Goal: Obtain resource: Download file/media

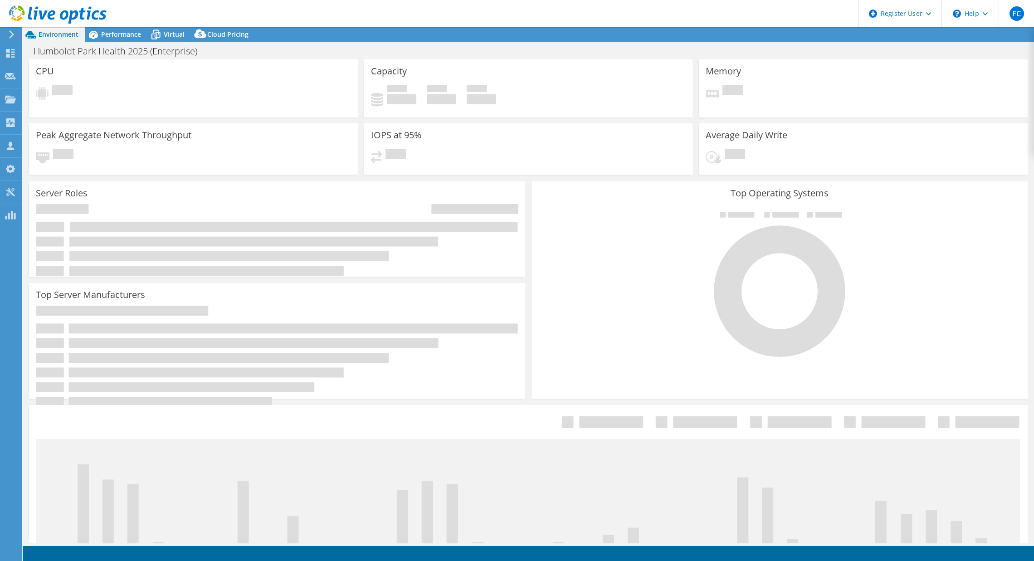
select select "USD"
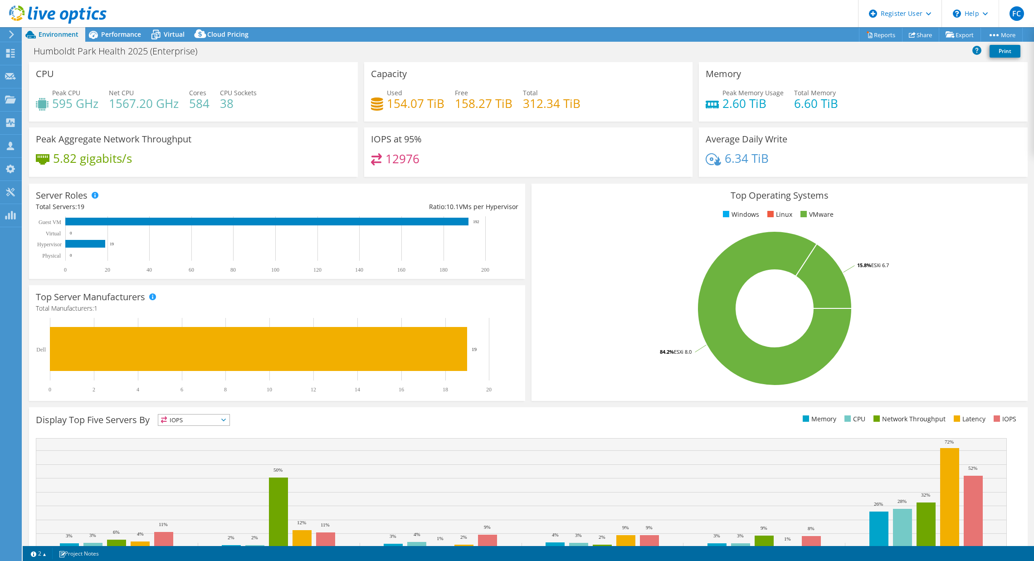
click at [578, 341] on rect at bounding box center [774, 308] width 473 height 159
click at [107, 32] on span "Performance" at bounding box center [121, 34] width 40 height 9
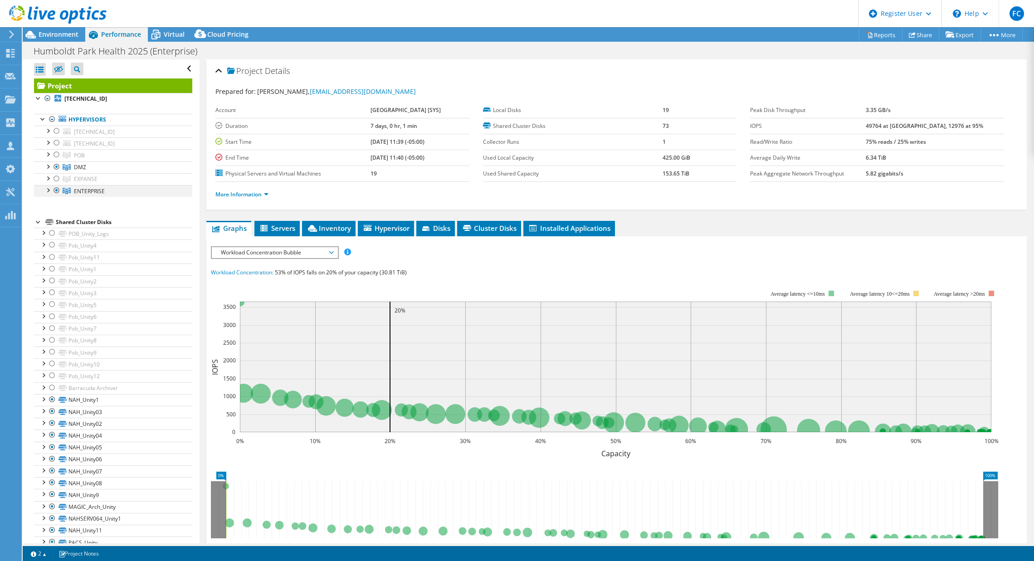
click at [46, 193] on div at bounding box center [47, 189] width 9 height 9
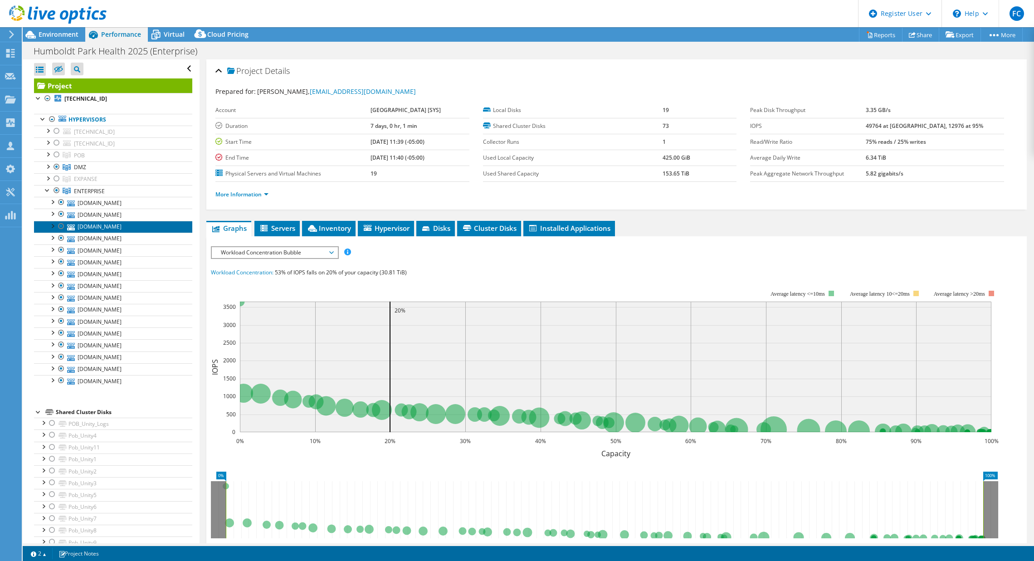
click at [106, 228] on link "[DOMAIN_NAME]" at bounding box center [113, 227] width 158 height 12
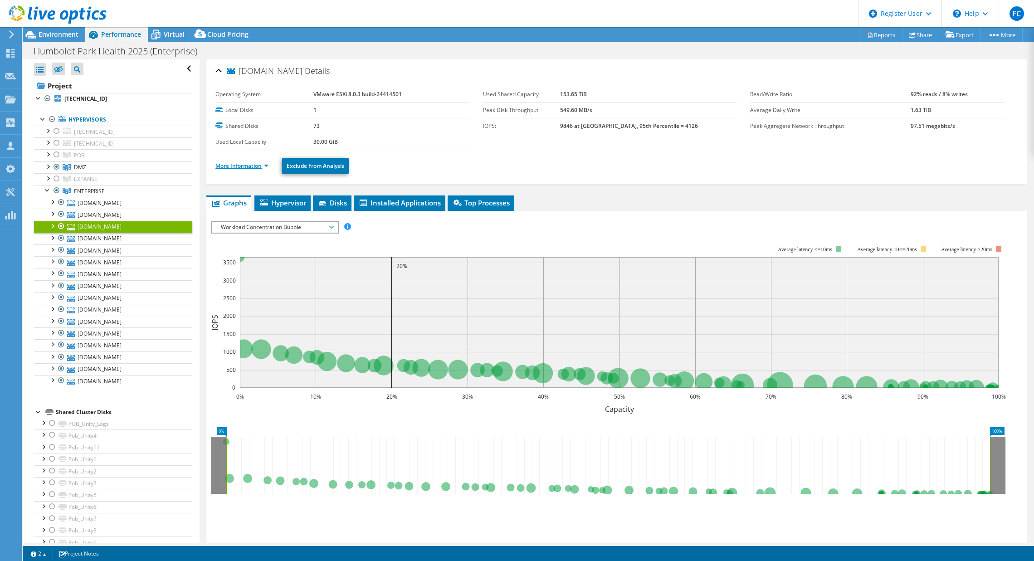
click at [249, 165] on link "More Information" at bounding box center [241, 166] width 53 height 8
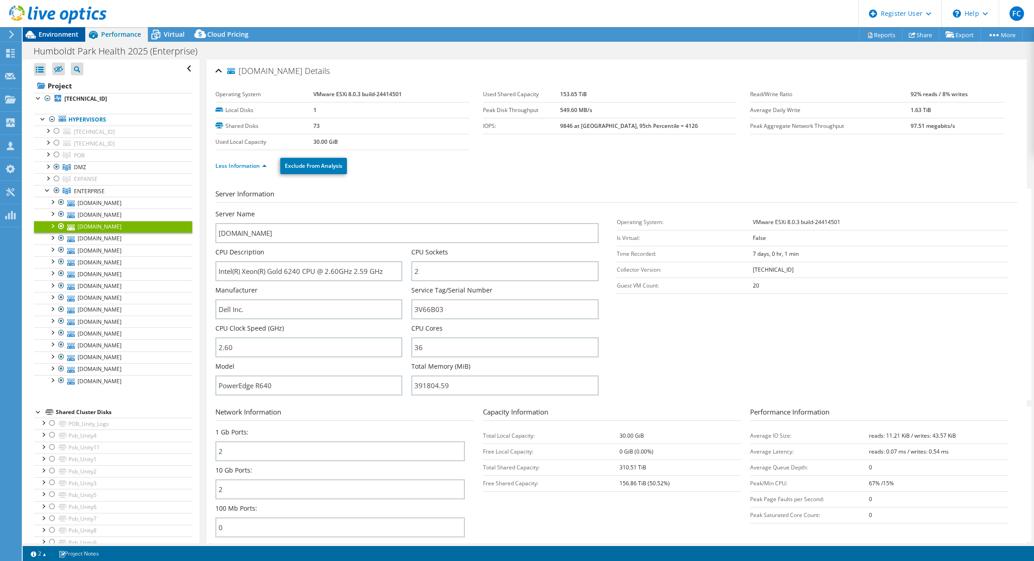
click at [57, 37] on span "Environment" at bounding box center [59, 34] width 40 height 9
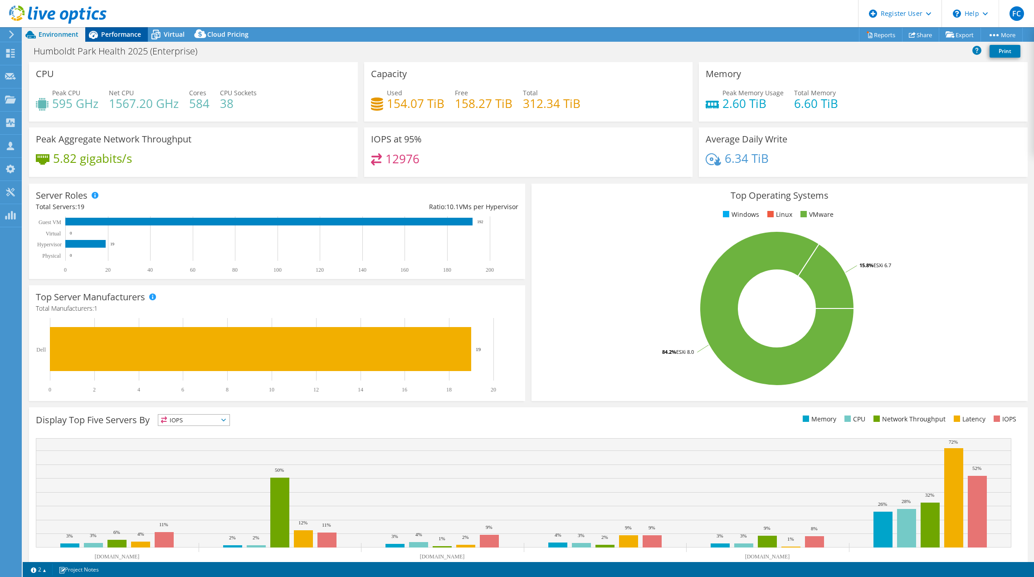
click at [125, 35] on span "Performance" at bounding box center [121, 34] width 40 height 9
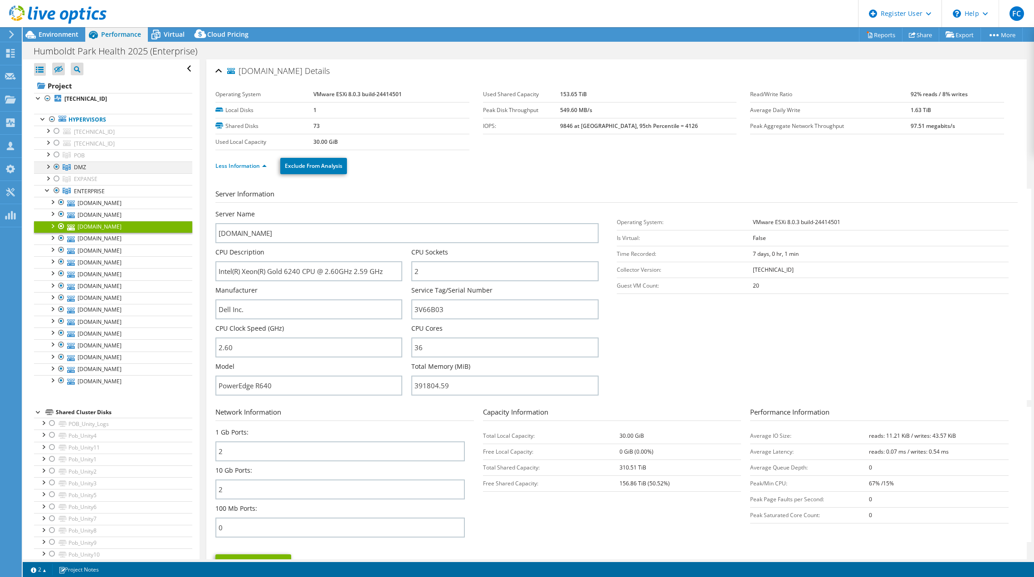
click at [47, 167] on div at bounding box center [47, 165] width 9 height 9
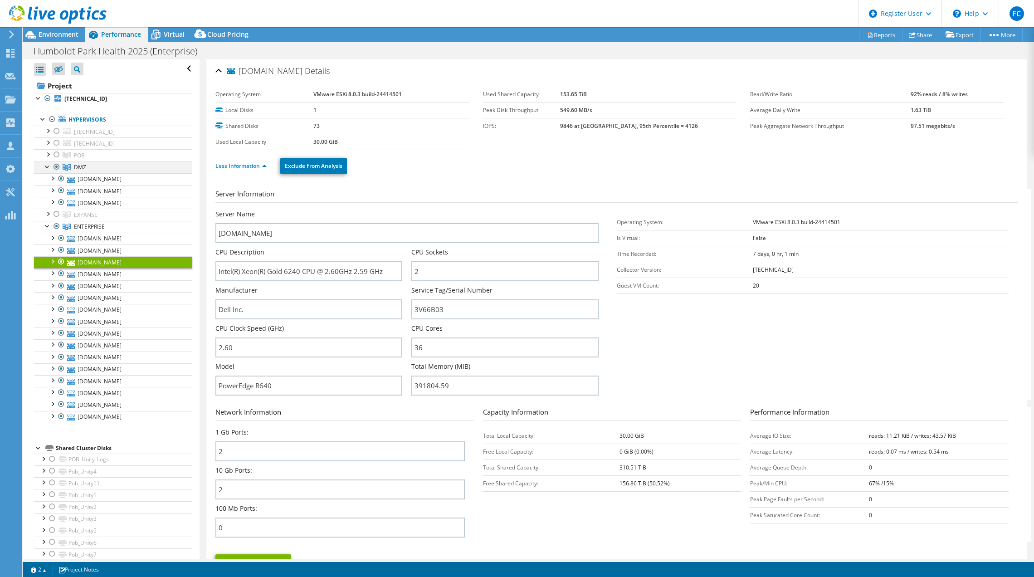
click at [47, 167] on div at bounding box center [47, 165] width 9 height 9
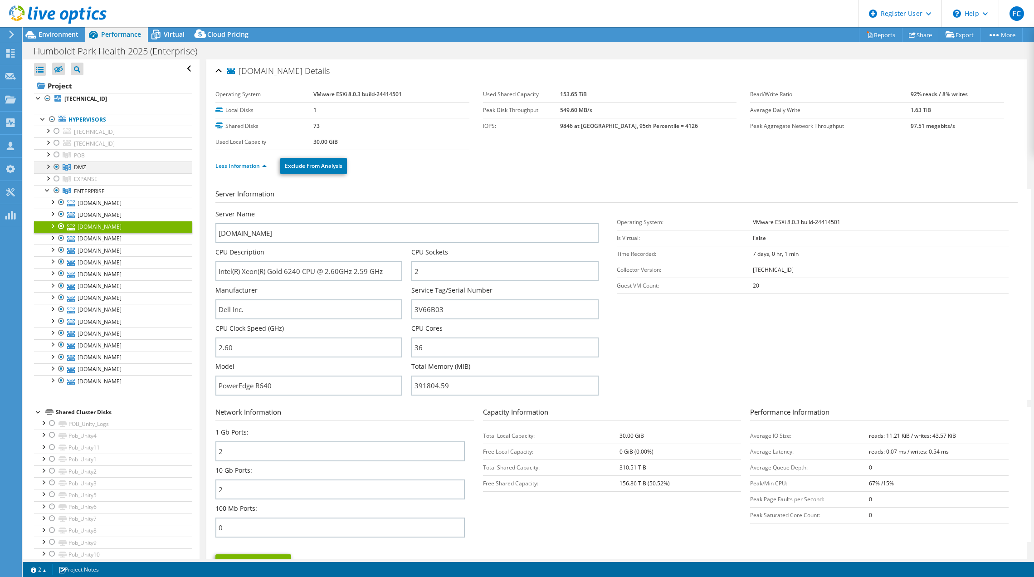
click at [47, 167] on div at bounding box center [47, 165] width 9 height 9
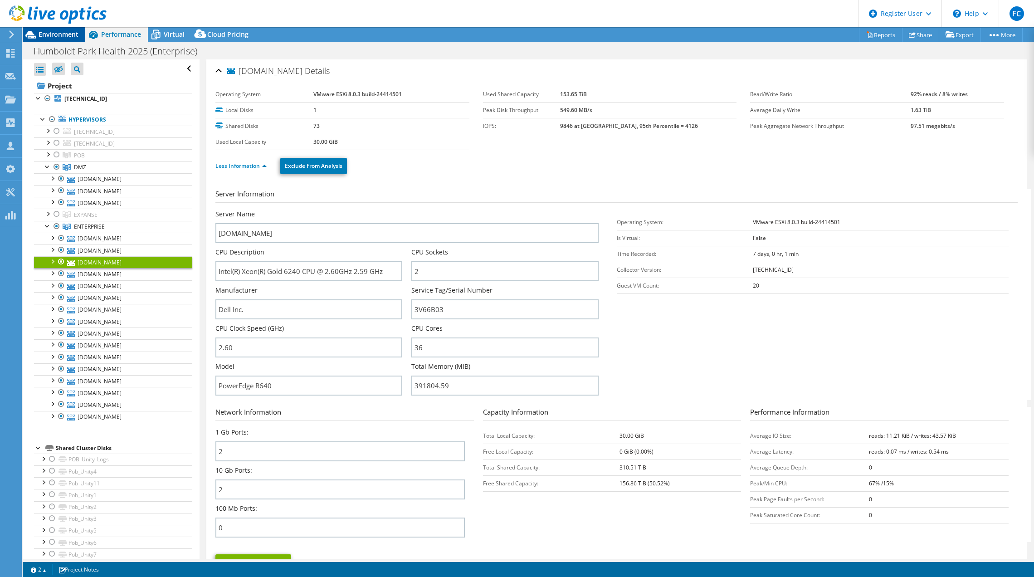
click at [52, 33] on span "Environment" at bounding box center [59, 34] width 40 height 9
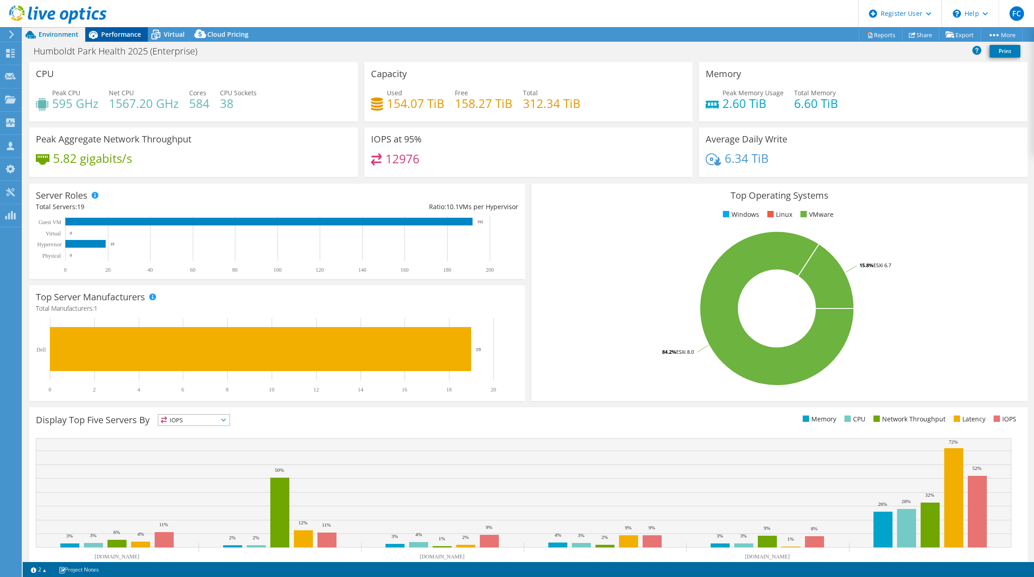
click at [126, 34] on span "Performance" at bounding box center [121, 34] width 40 height 9
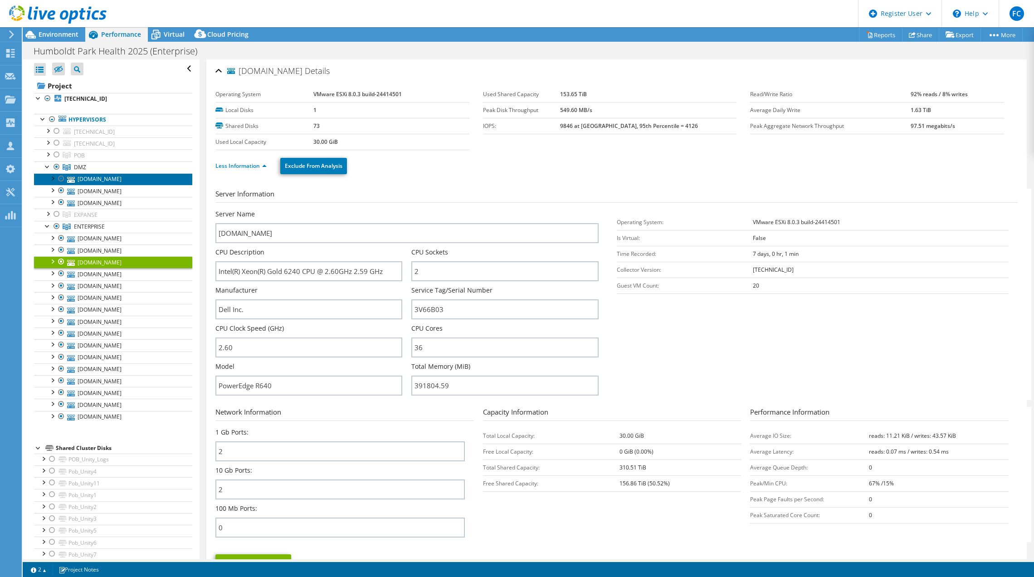
click at [98, 177] on link "[DOMAIN_NAME]" at bounding box center [113, 179] width 158 height 12
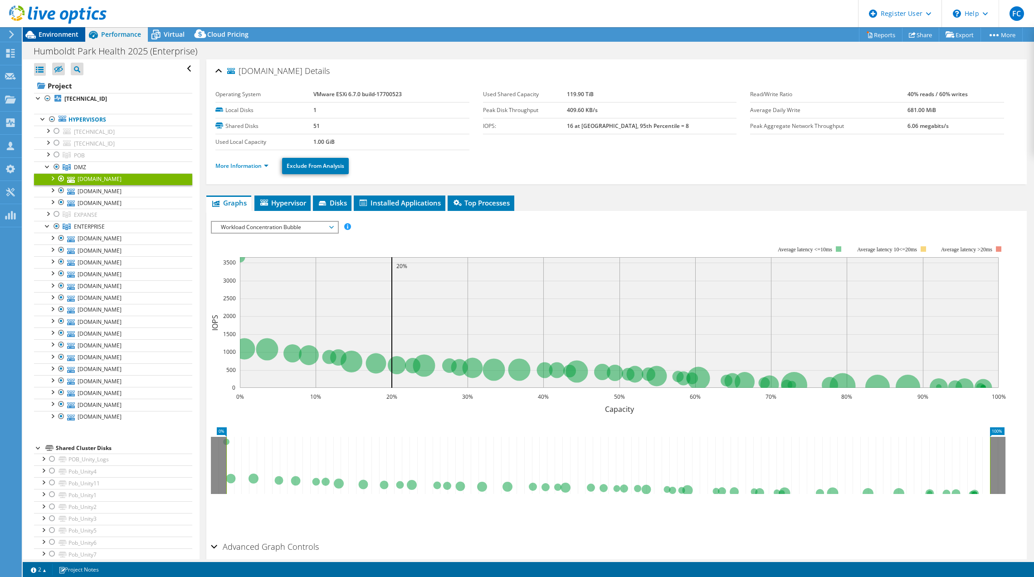
click at [57, 38] on span "Environment" at bounding box center [59, 34] width 40 height 9
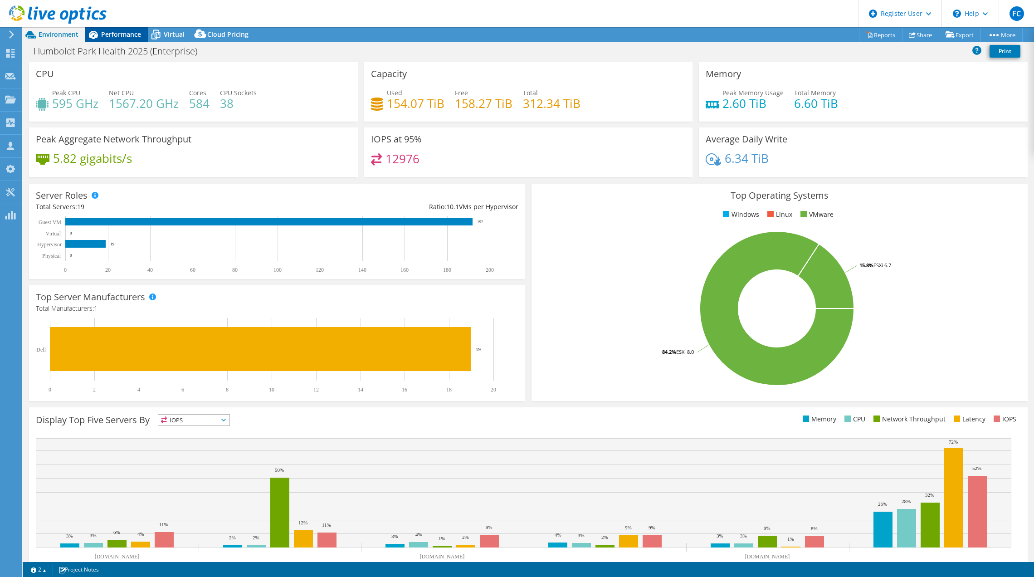
click at [118, 31] on span "Performance" at bounding box center [121, 34] width 40 height 9
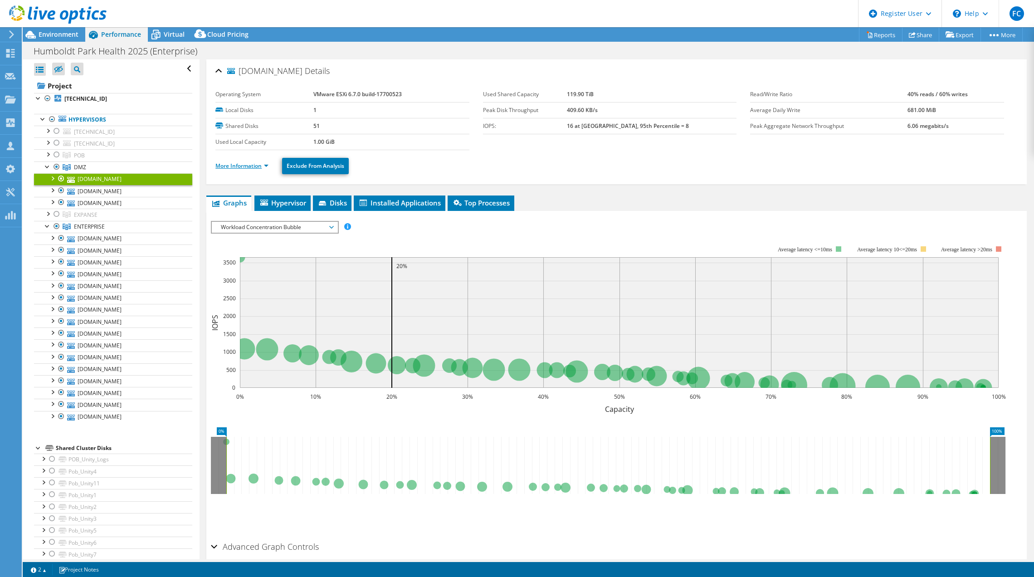
click at [251, 164] on link "More Information" at bounding box center [241, 166] width 53 height 8
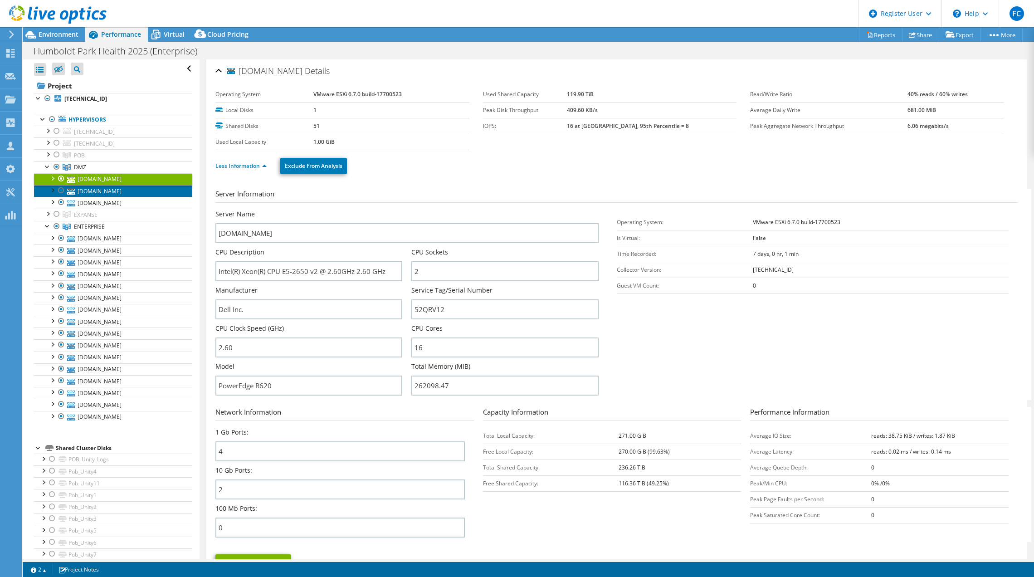
click at [115, 193] on link "[DOMAIN_NAME]" at bounding box center [113, 191] width 158 height 12
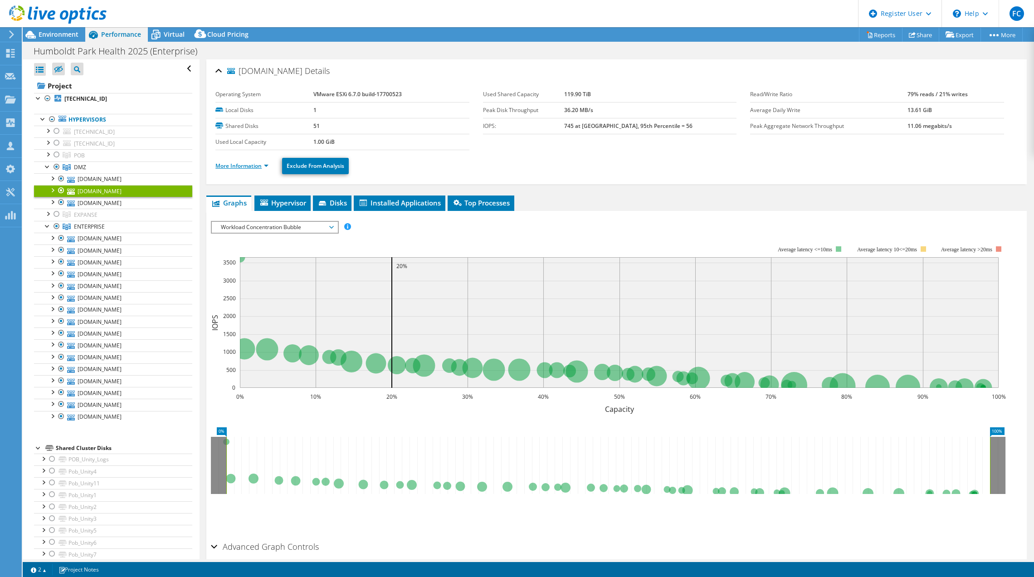
click at [234, 168] on link "More Information" at bounding box center [241, 166] width 53 height 8
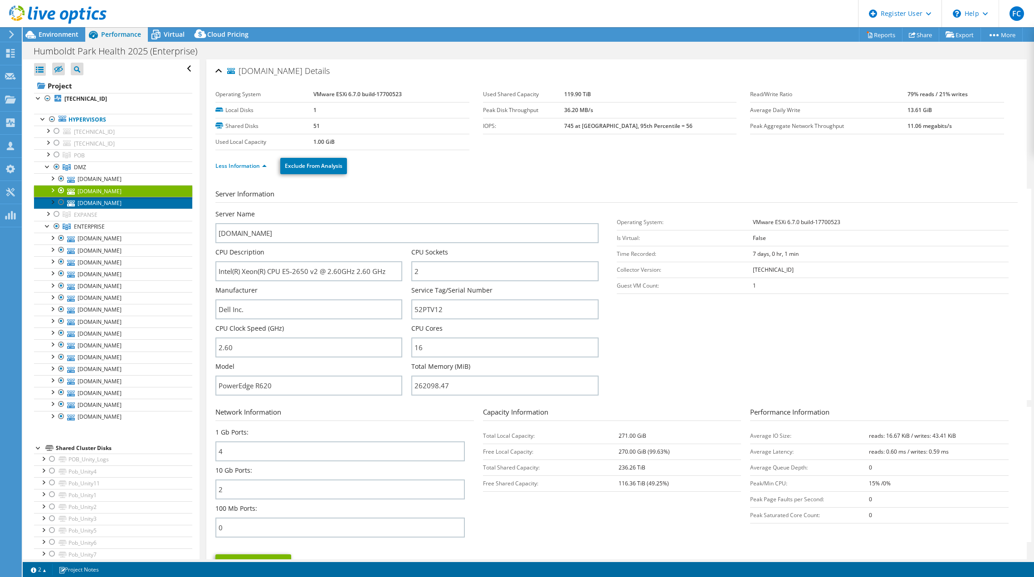
click at [103, 201] on link "[DOMAIN_NAME]" at bounding box center [113, 203] width 158 height 12
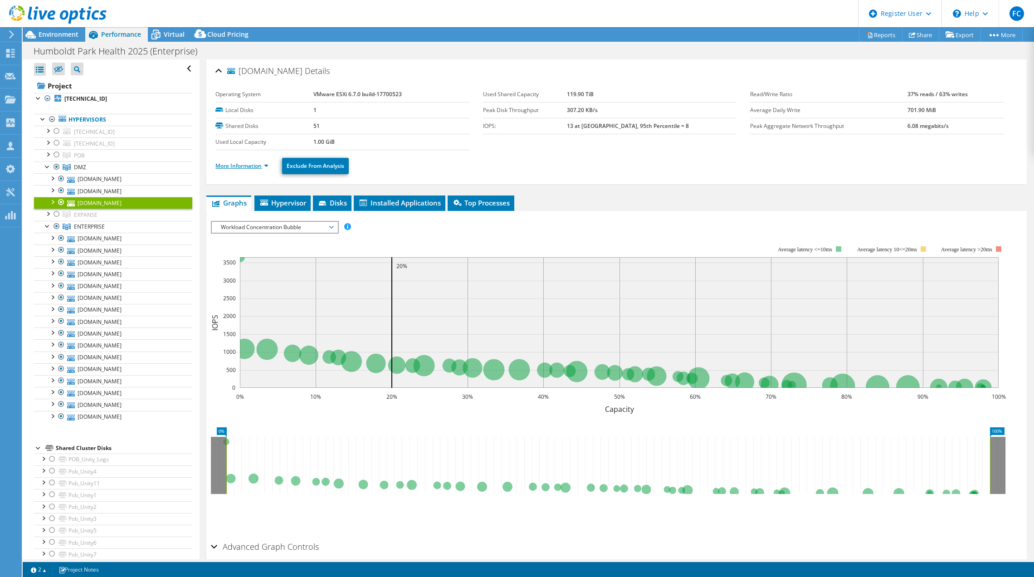
click at [228, 164] on link "More Information" at bounding box center [241, 166] width 53 height 8
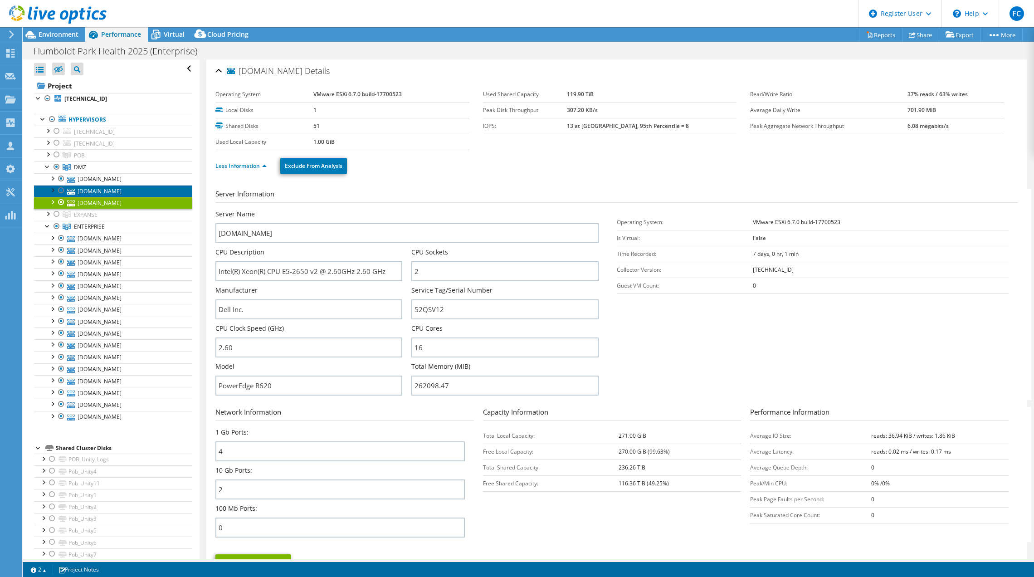
click at [100, 193] on link "[DOMAIN_NAME]" at bounding box center [113, 191] width 158 height 12
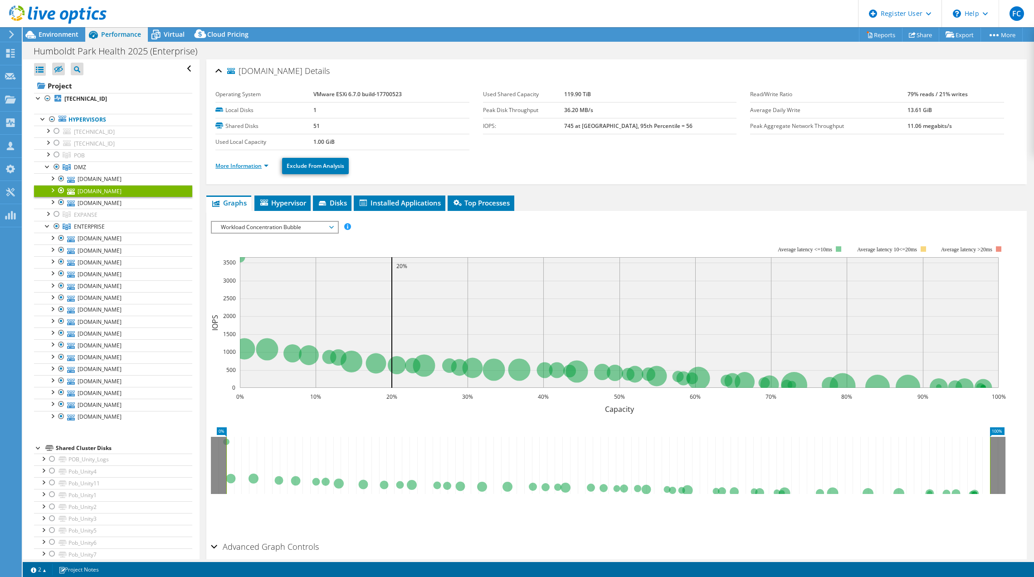
click at [233, 162] on link "More Information" at bounding box center [241, 166] width 53 height 8
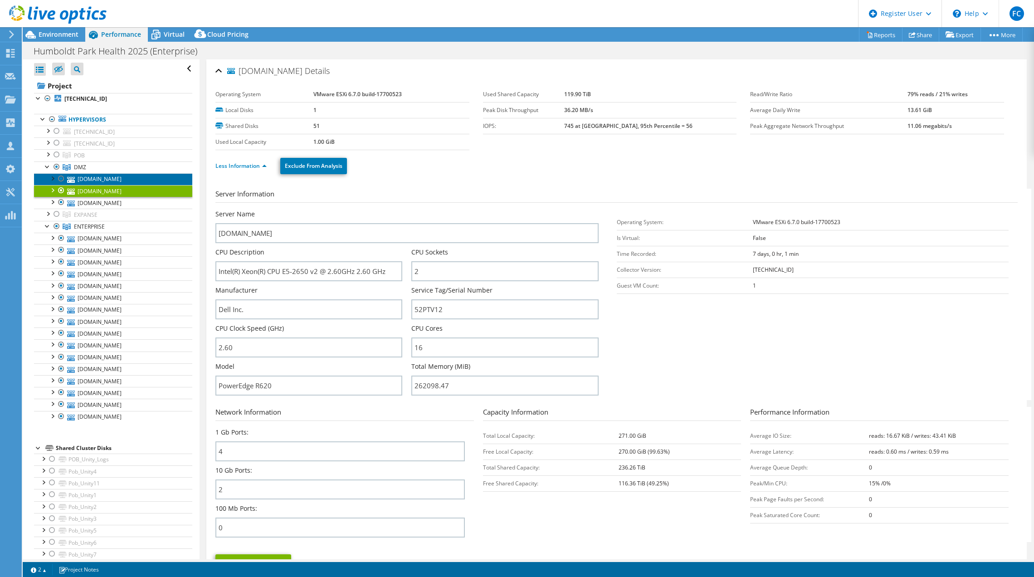
click at [97, 181] on link "[DOMAIN_NAME]" at bounding box center [113, 179] width 158 height 12
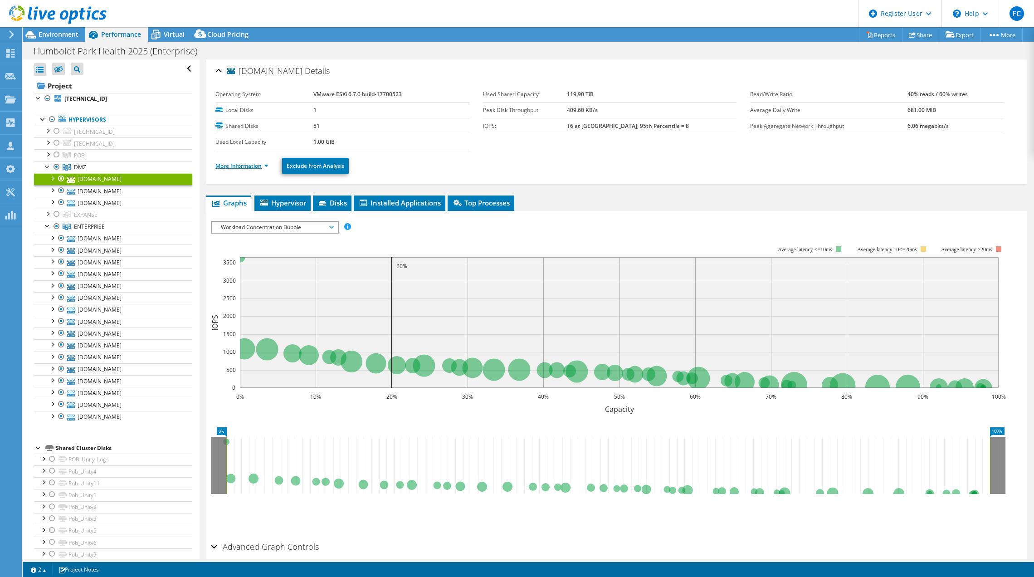
click at [230, 163] on link "More Information" at bounding box center [241, 166] width 53 height 8
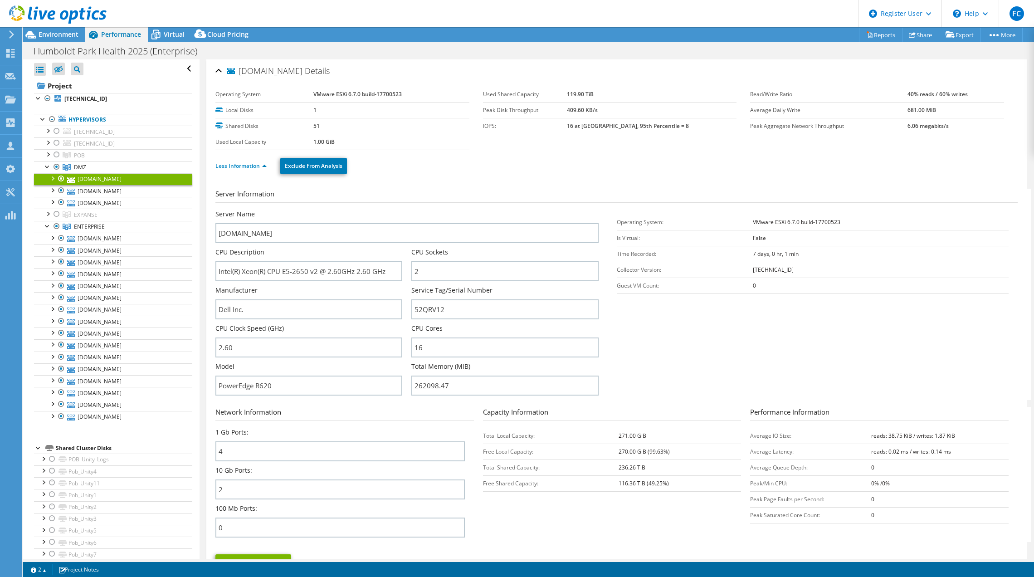
click at [826, 382] on section "Server Information Server Name nahdmz3.n-ahs.org CPU Description Intel(R) Xeon(…" at bounding box center [618, 294] width 806 height 211
click at [107, 192] on link "[DOMAIN_NAME]" at bounding box center [113, 191] width 158 height 12
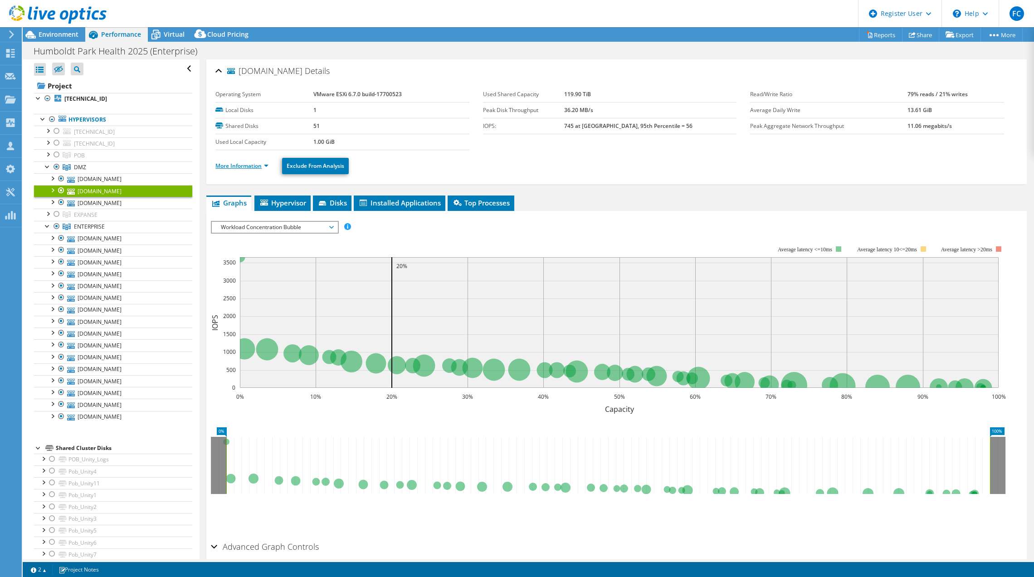
click at [240, 166] on link "More Information" at bounding box center [241, 166] width 53 height 8
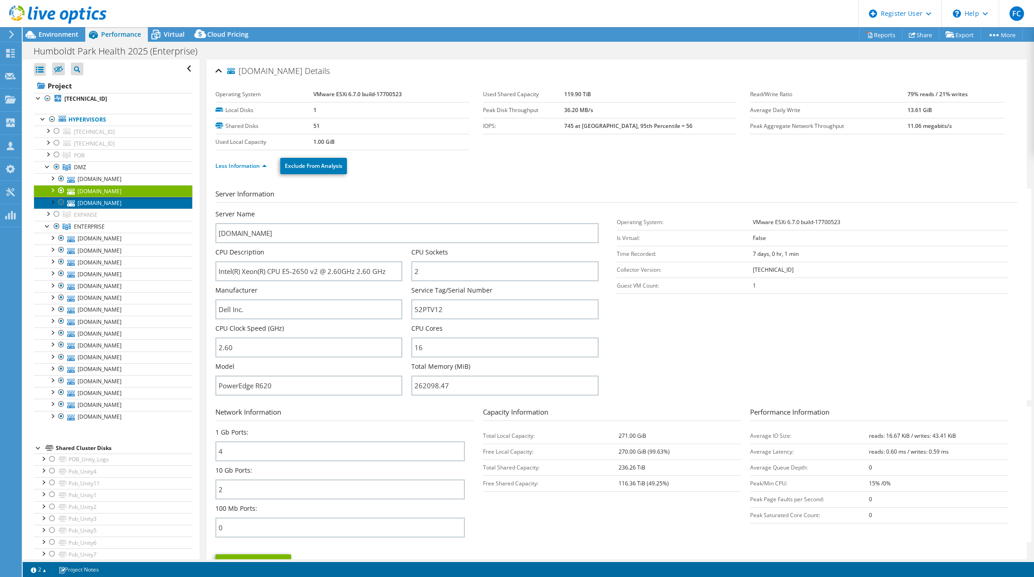
click at [109, 203] on link "[DOMAIN_NAME]" at bounding box center [113, 203] width 158 height 12
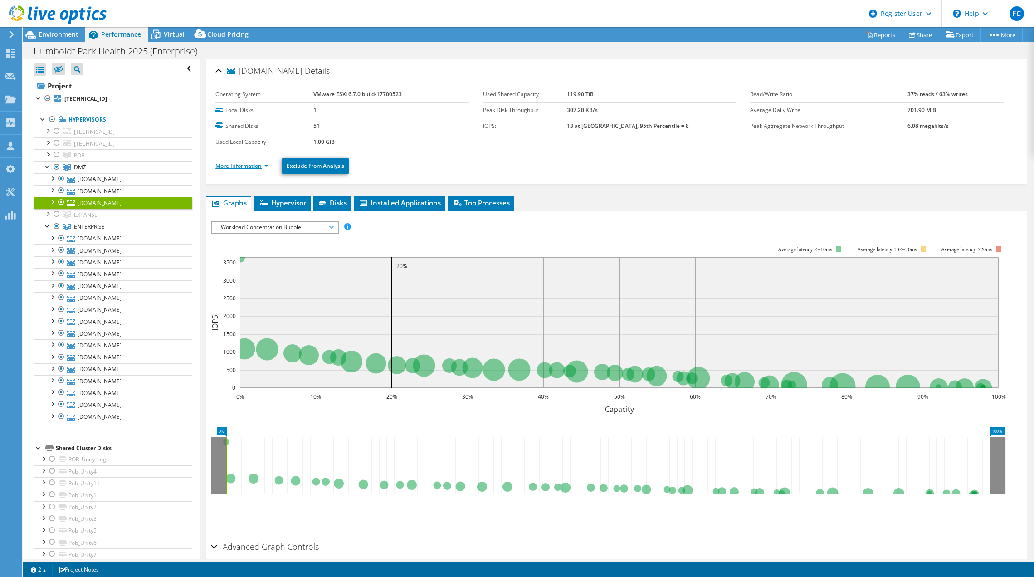
click at [252, 169] on link "More Information" at bounding box center [241, 166] width 53 height 8
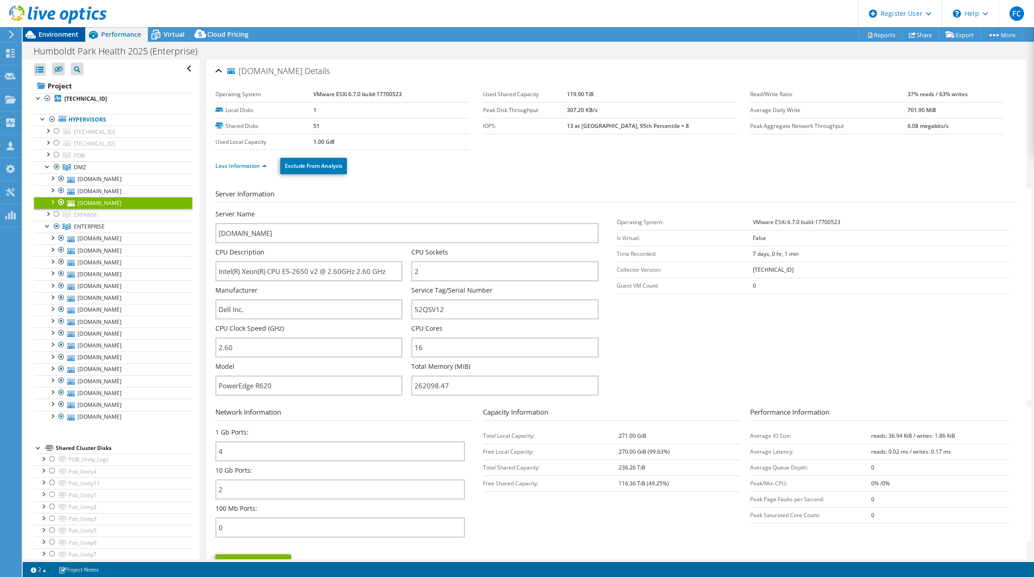
click at [52, 32] on span "Environment" at bounding box center [59, 34] width 40 height 9
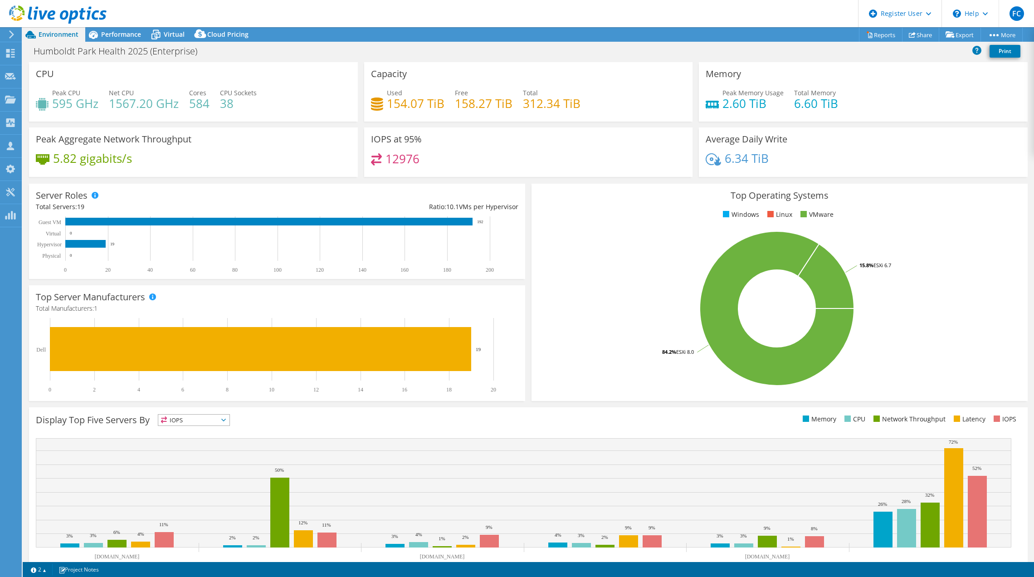
click at [581, 387] on rect at bounding box center [776, 308] width 477 height 159
click at [126, 31] on span "Performance" at bounding box center [121, 34] width 40 height 9
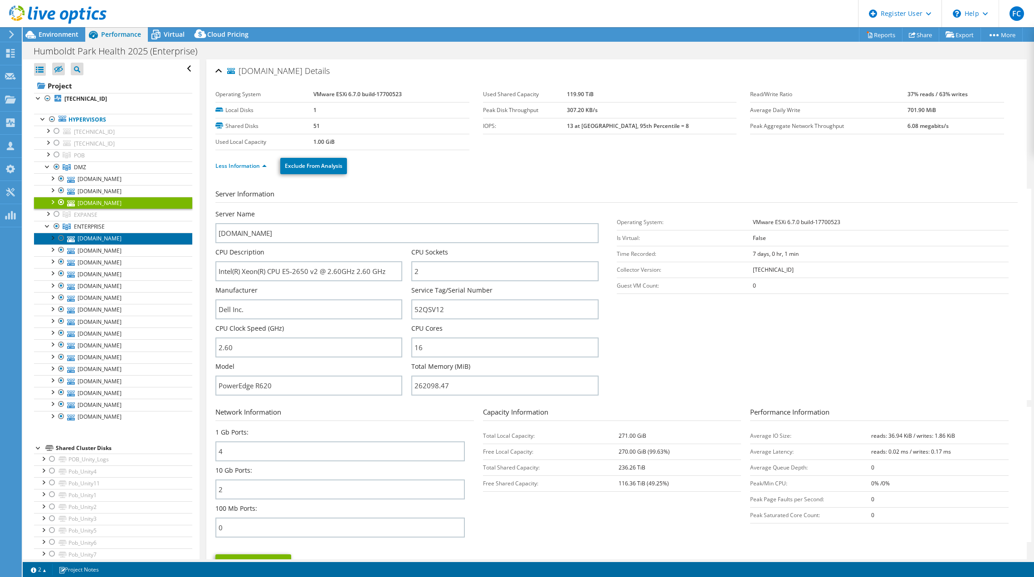
click at [102, 242] on link "[DOMAIN_NAME]" at bounding box center [113, 239] width 158 height 12
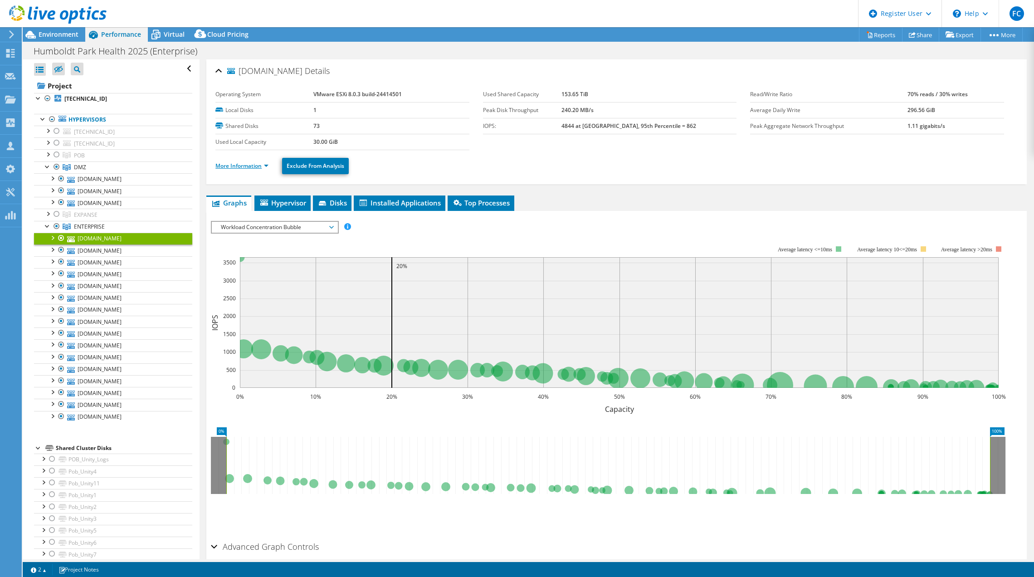
click at [240, 164] on link "More Information" at bounding box center [241, 166] width 53 height 8
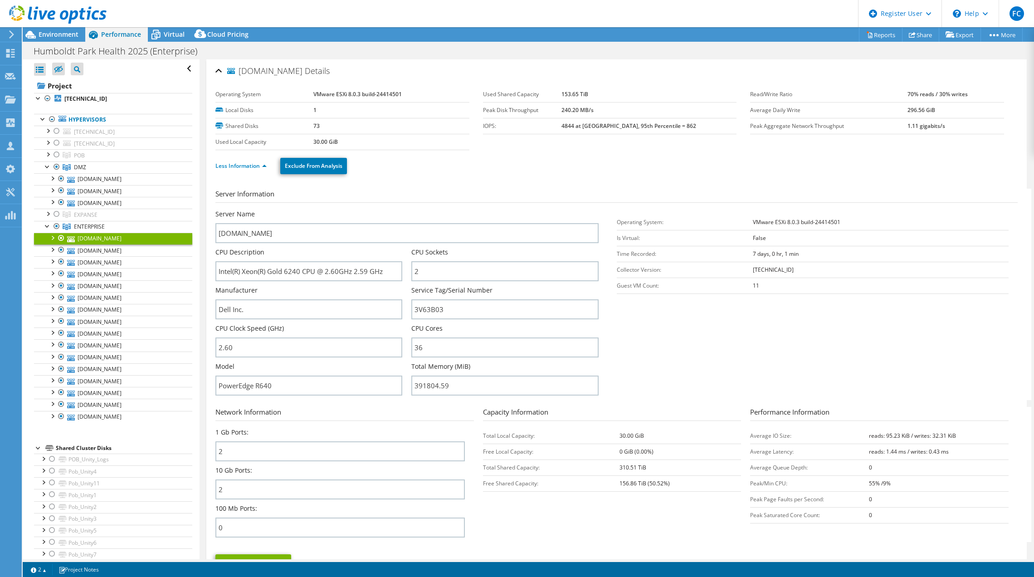
click at [604, 532] on section "Network Information 1 Gb Ports: 2 10 Gb Ports: 2 100 Mb Ports: 0 Capacity Infor…" at bounding box center [618, 474] width 806 height 135
click at [60, 32] on span "Environment" at bounding box center [59, 34] width 40 height 9
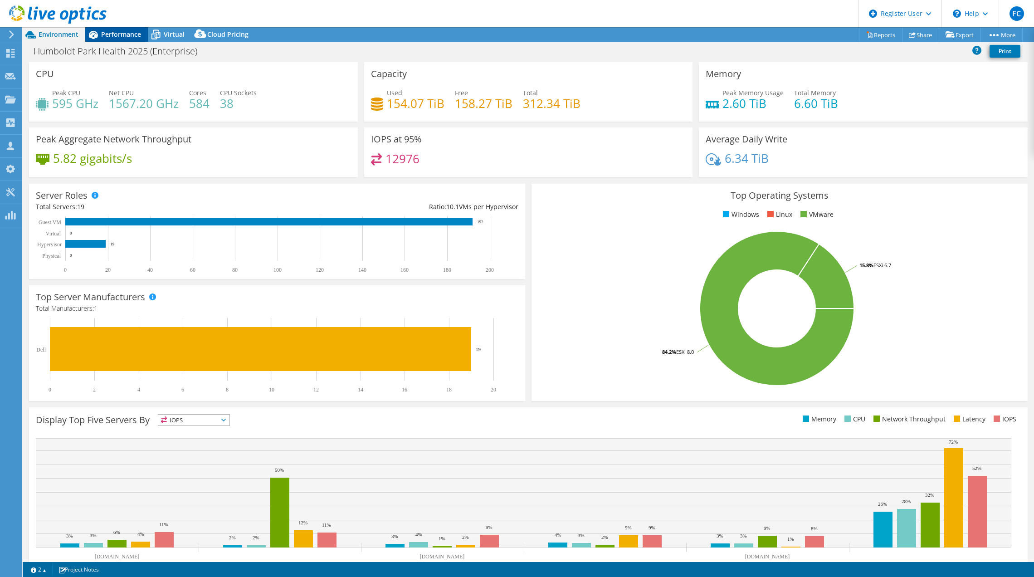
click at [127, 37] on span "Performance" at bounding box center [121, 34] width 40 height 9
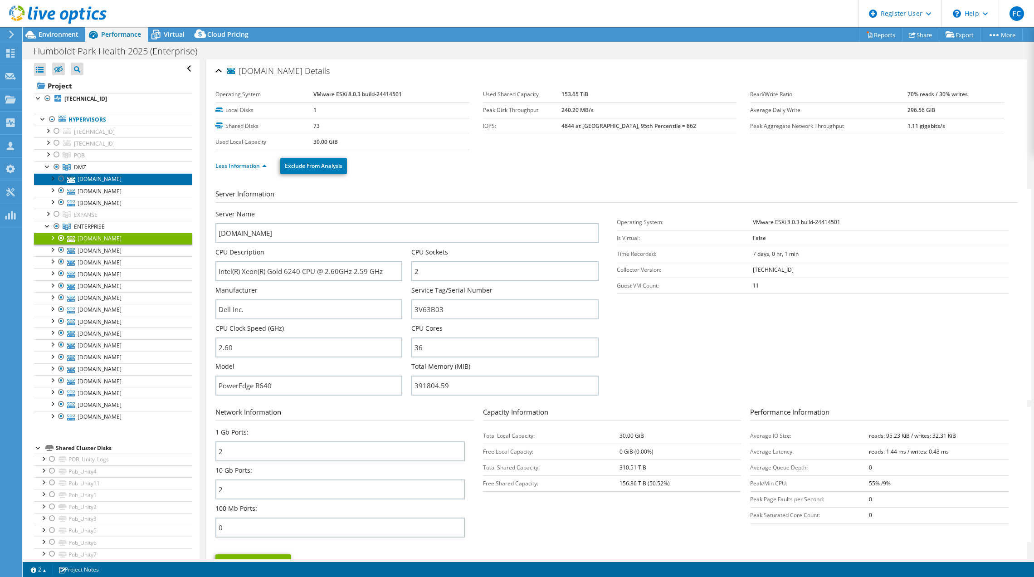
click at [91, 182] on link "[DOMAIN_NAME]" at bounding box center [113, 179] width 158 height 12
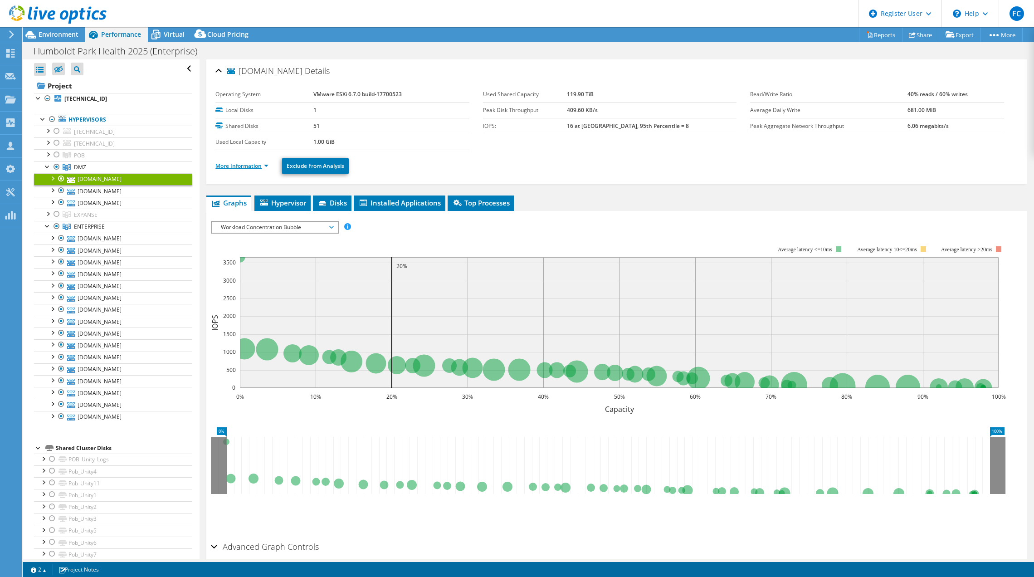
click at [243, 164] on link "More Information" at bounding box center [241, 166] width 53 height 8
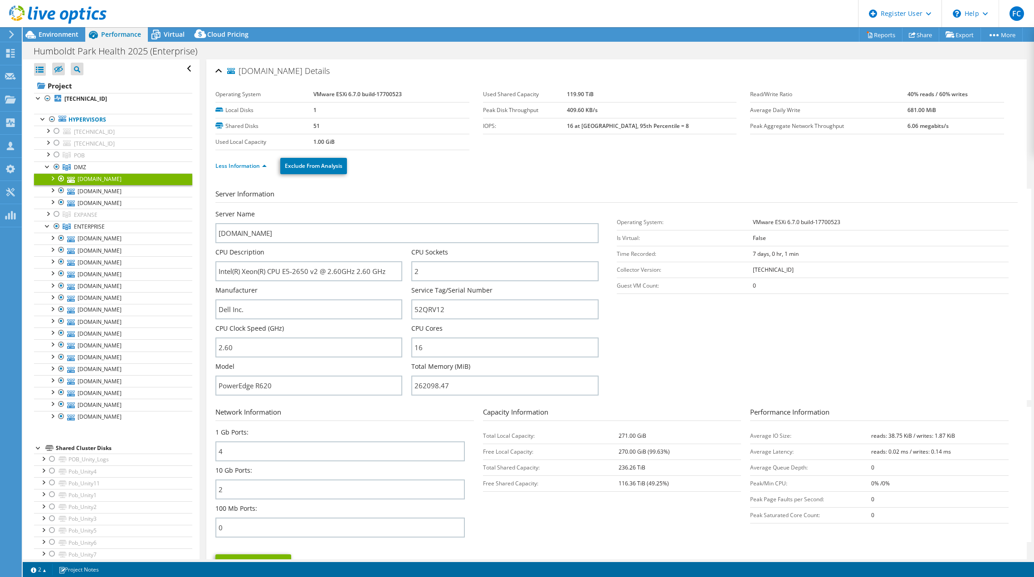
click at [590, 536] on section "Network Information 1 Gb Ports: 4 10 Gb Ports: 2 100 Mb Ports: 0 Capacity Infor…" at bounding box center [618, 474] width 806 height 135
click at [109, 240] on link "[DOMAIN_NAME]" at bounding box center [113, 239] width 158 height 12
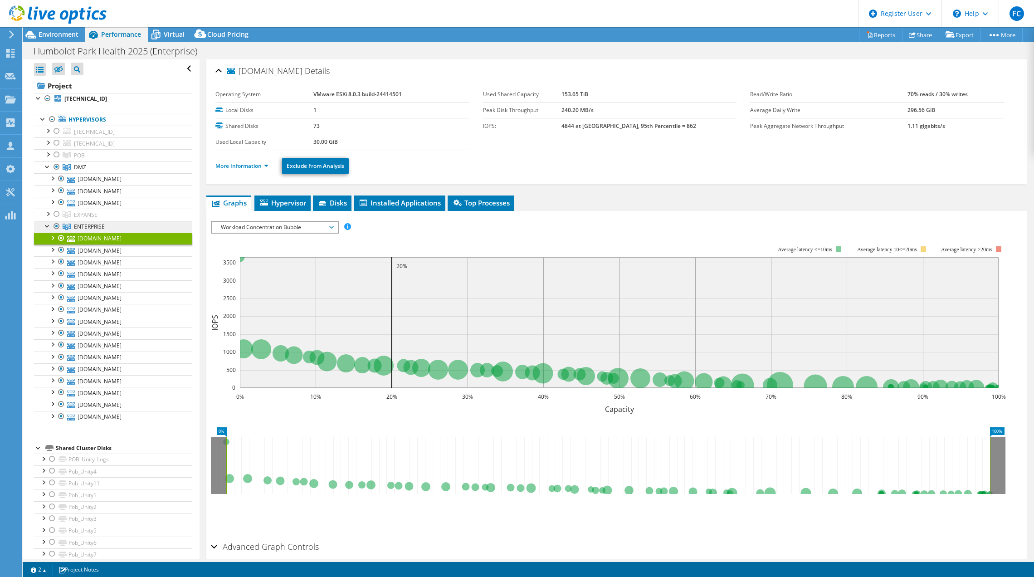
click at [95, 229] on span "ENTERPRISE" at bounding box center [89, 227] width 31 height 8
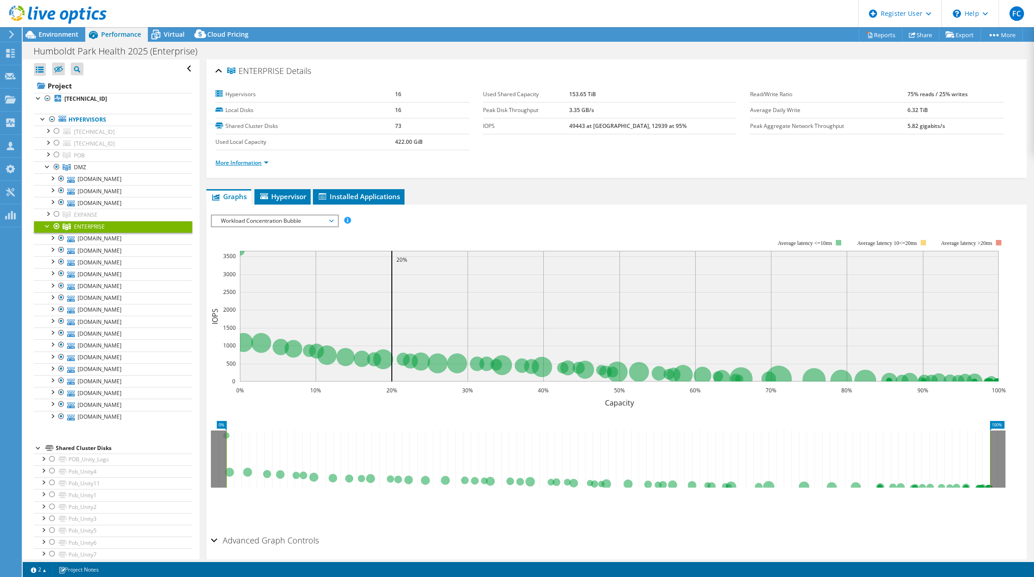
click at [256, 160] on link "More Information" at bounding box center [241, 163] width 53 height 8
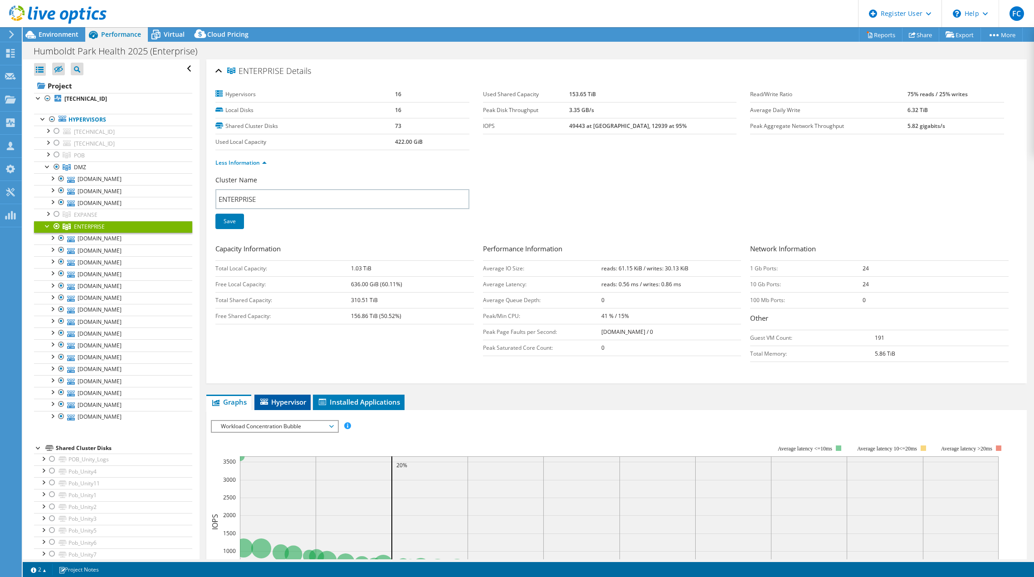
click at [280, 403] on span "Hypervisor" at bounding box center [282, 401] width 47 height 9
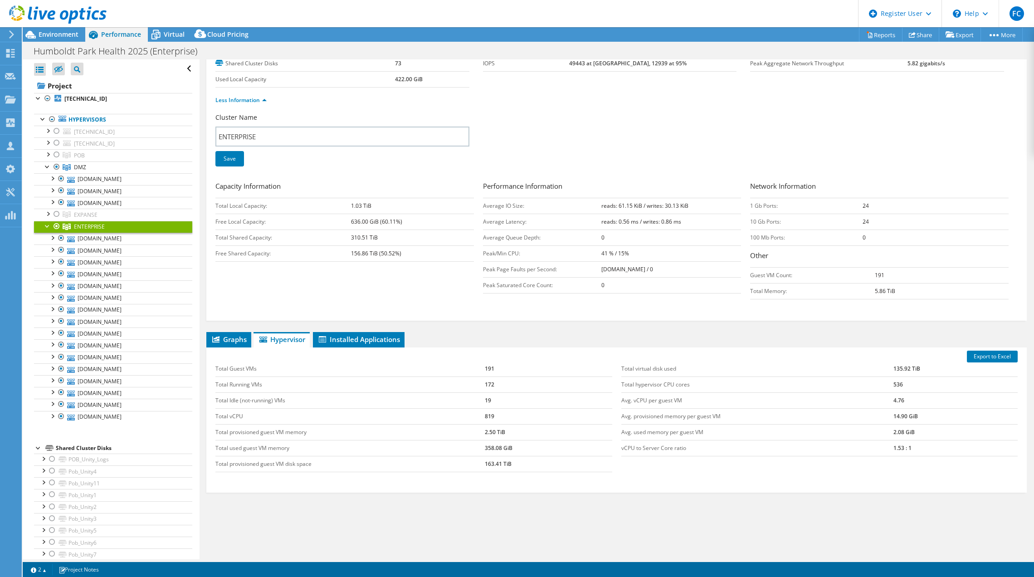
scroll to position [79, 0]
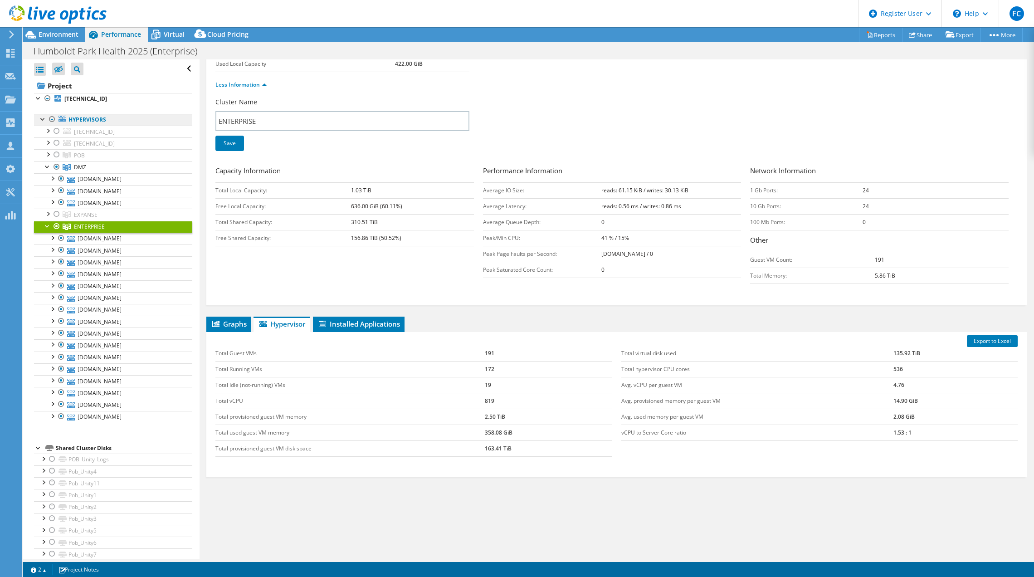
click at [103, 122] on link "Hypervisors" at bounding box center [113, 120] width 158 height 12
click at [92, 98] on b "[TECHNICAL_ID]" at bounding box center [85, 99] width 43 height 8
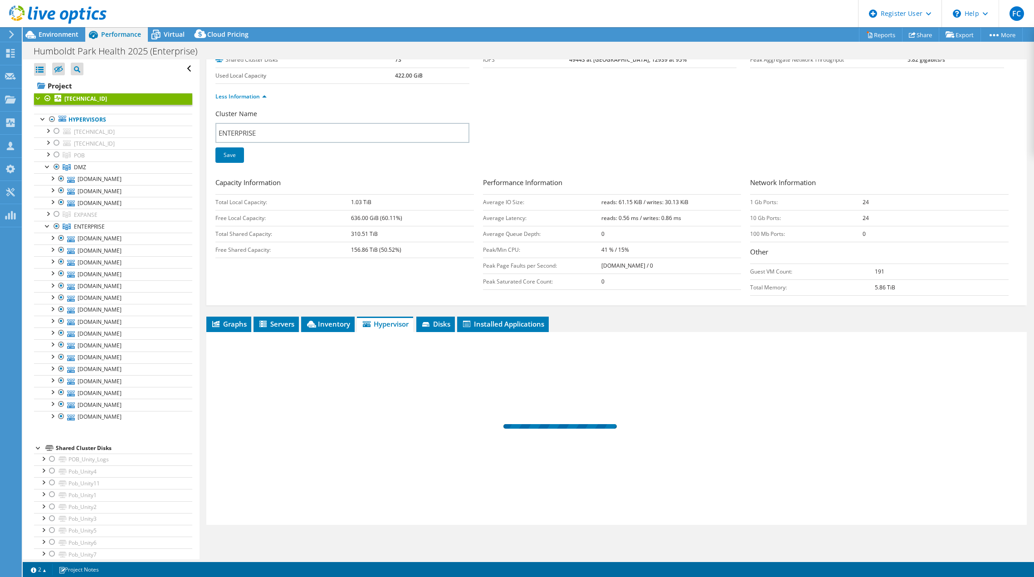
scroll to position [0, 0]
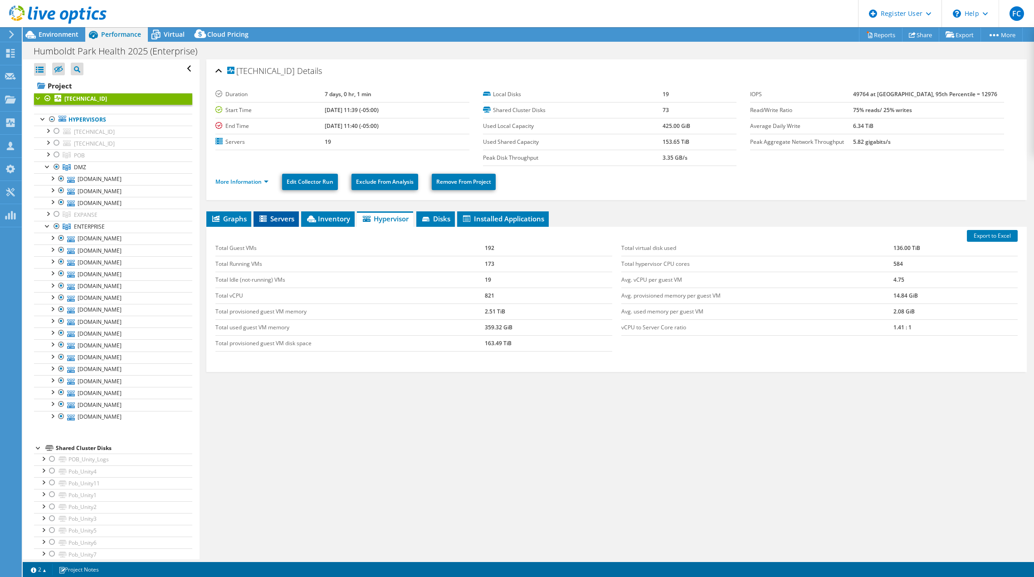
click at [277, 214] on li "Servers" at bounding box center [275, 218] width 45 height 15
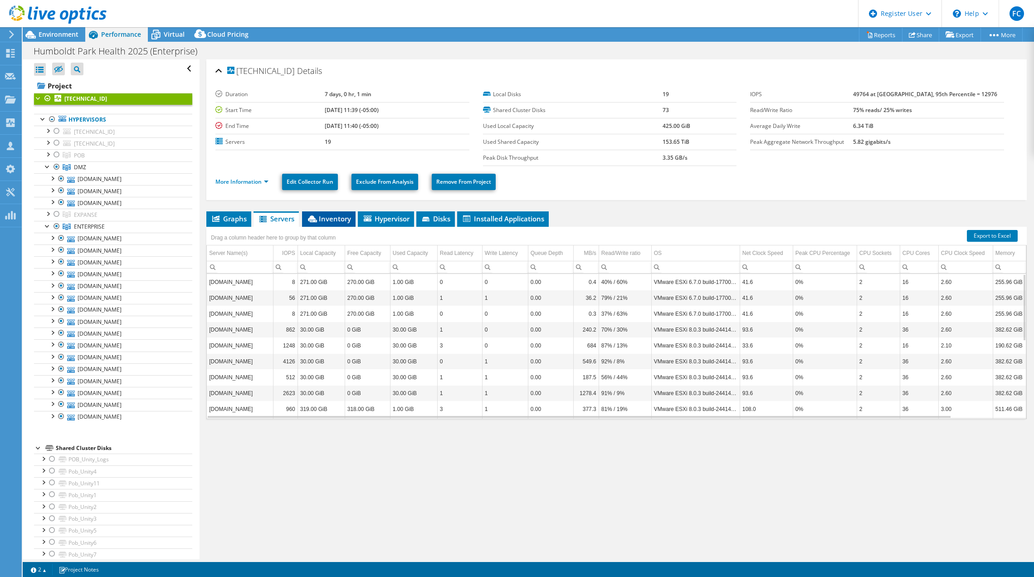
click at [336, 220] on span "Inventory" at bounding box center [328, 218] width 44 height 9
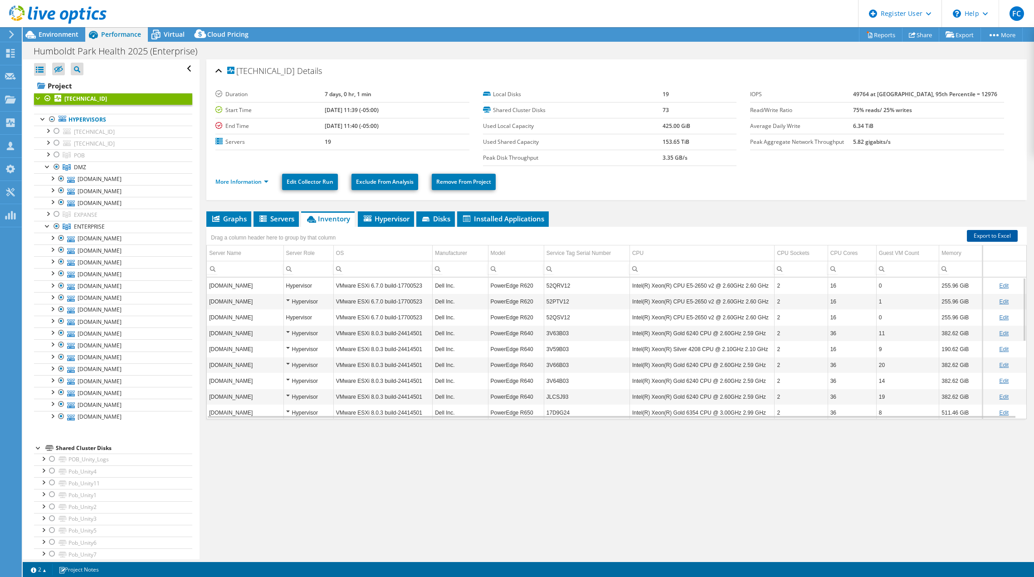
click at [978, 233] on link "Export to Excel" at bounding box center [992, 236] width 51 height 12
click at [268, 560] on div "1 1 2 Project Notes" at bounding box center [277, 568] width 502 height 11
click at [63, 36] on span "Environment" at bounding box center [59, 34] width 40 height 9
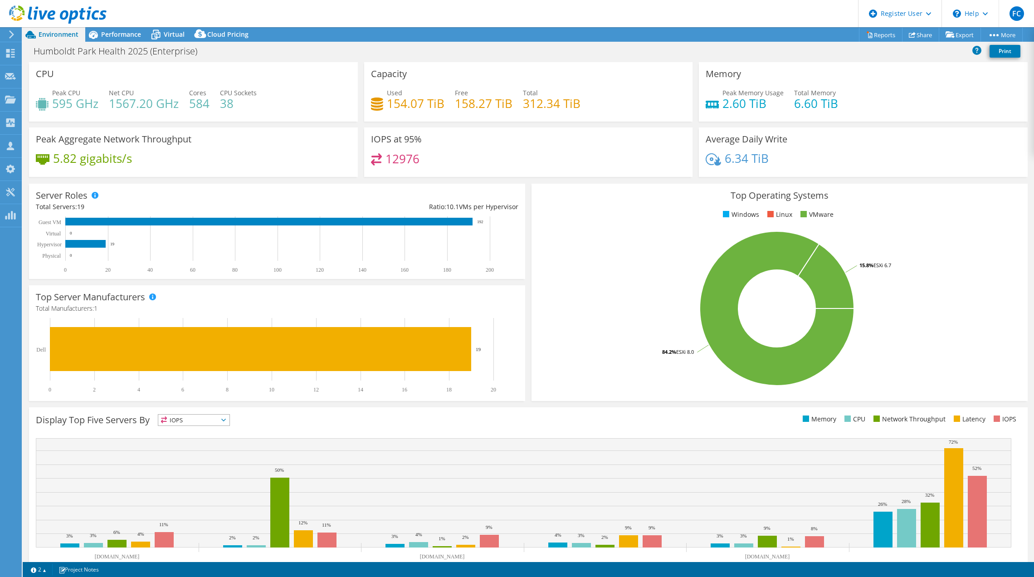
click at [628, 408] on div "Display Top Five Servers By IOPS IOPS" at bounding box center [528, 495] width 998 height 177
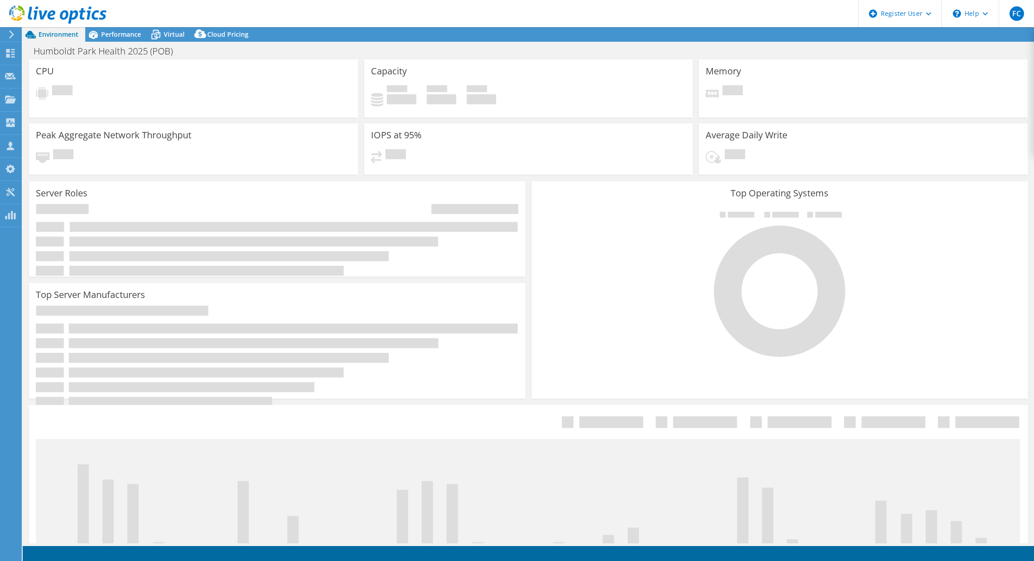
select select "USD"
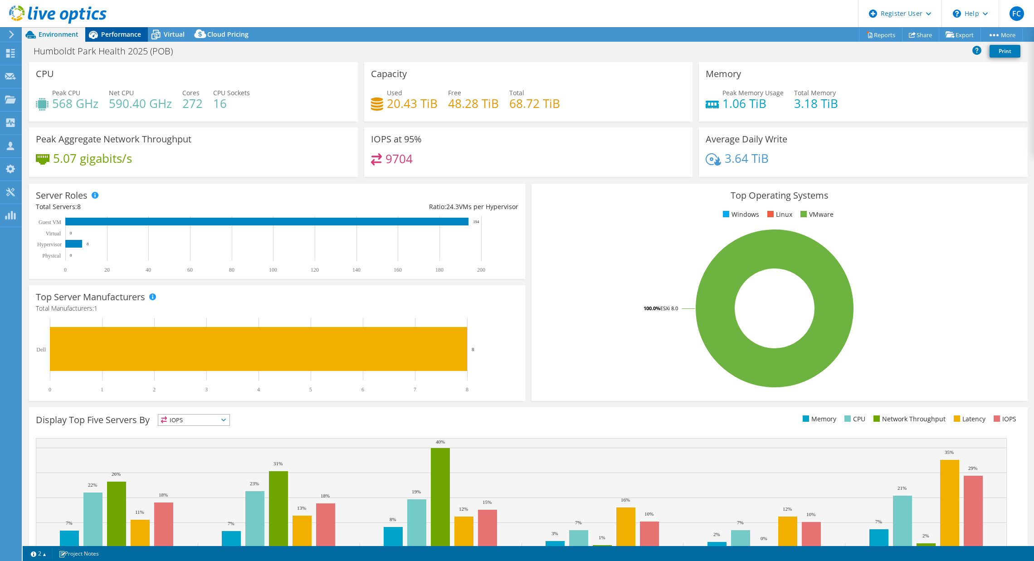
click at [118, 33] on span "Performance" at bounding box center [121, 34] width 40 height 9
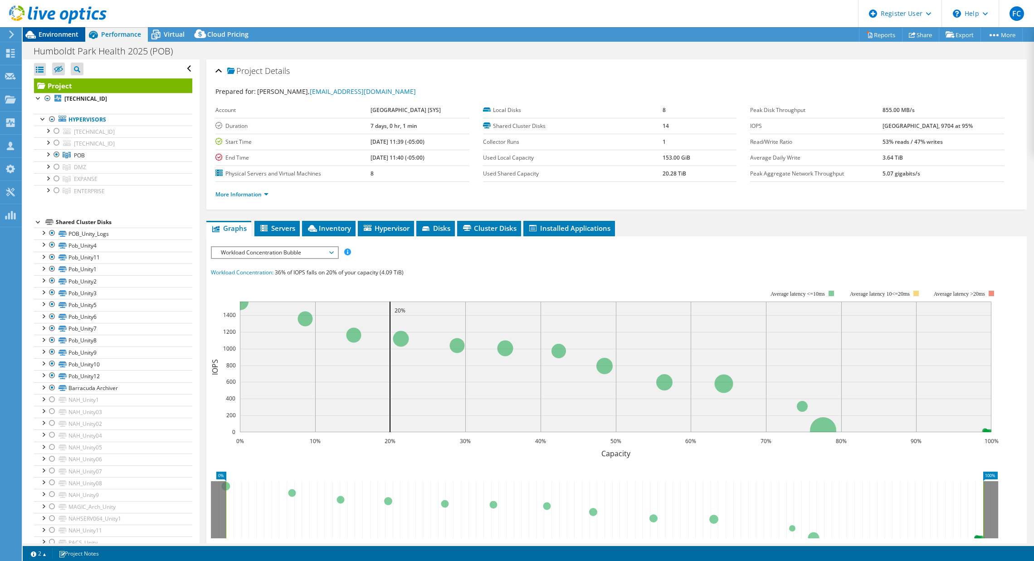
click at [64, 33] on span "Environment" at bounding box center [59, 34] width 40 height 9
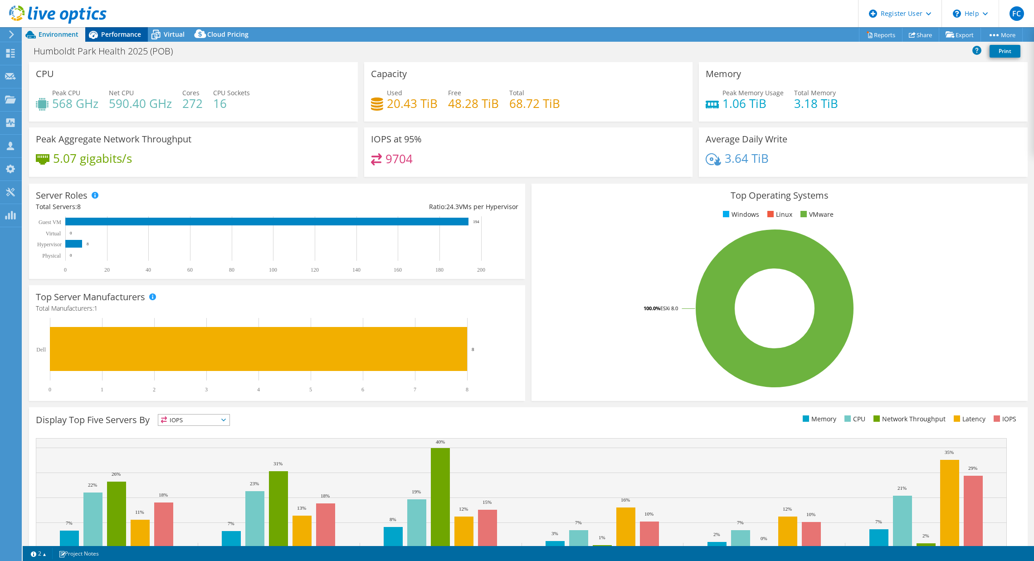
click at [127, 40] on div "Performance" at bounding box center [116, 34] width 63 height 15
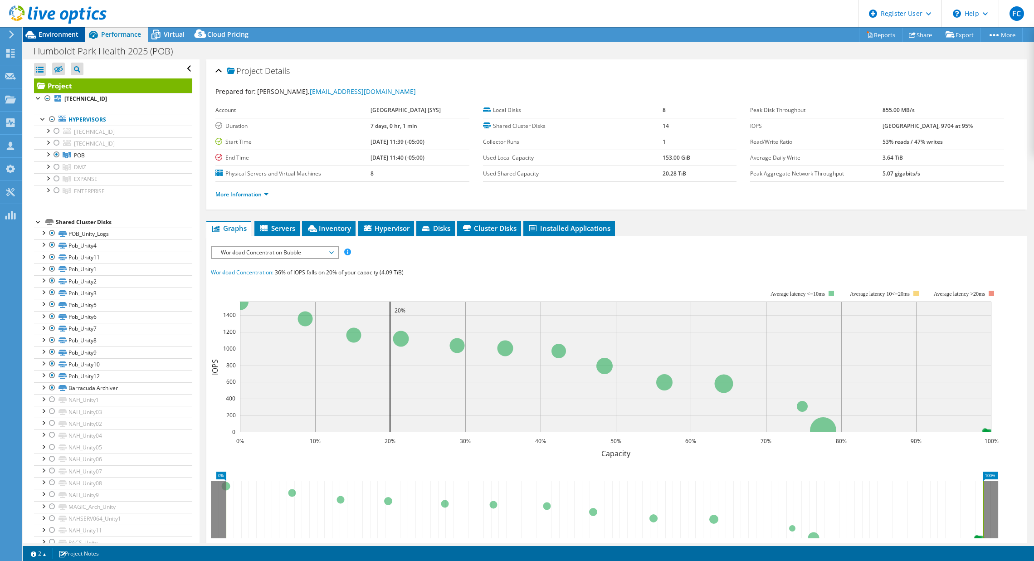
click at [55, 37] on span "Environment" at bounding box center [59, 34] width 40 height 9
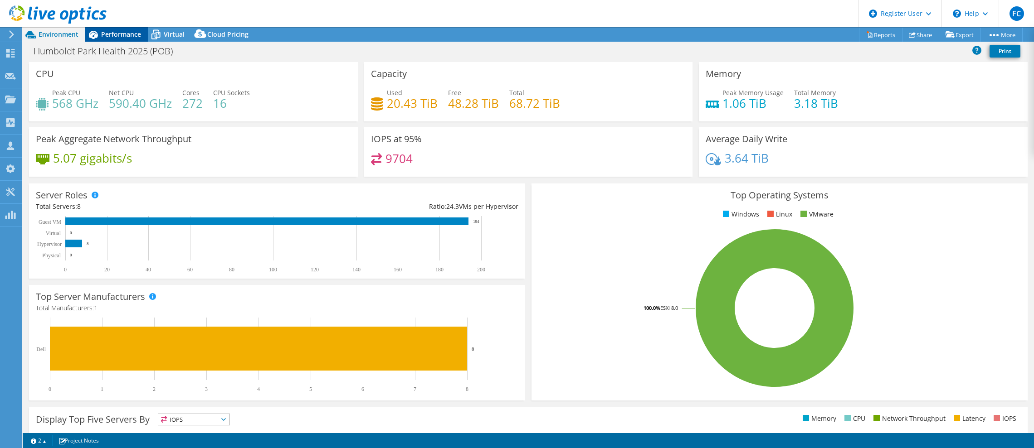
click at [135, 33] on span "Performance" at bounding box center [121, 34] width 40 height 9
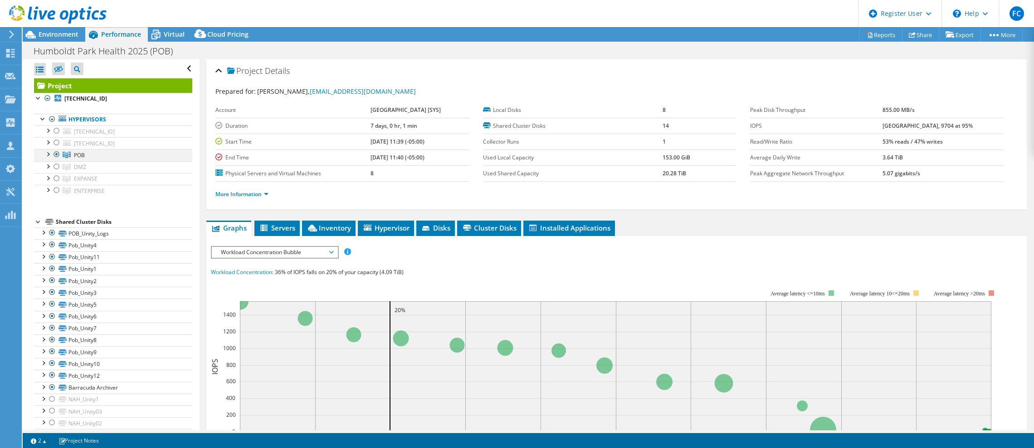
click at [49, 156] on div at bounding box center [47, 153] width 9 height 9
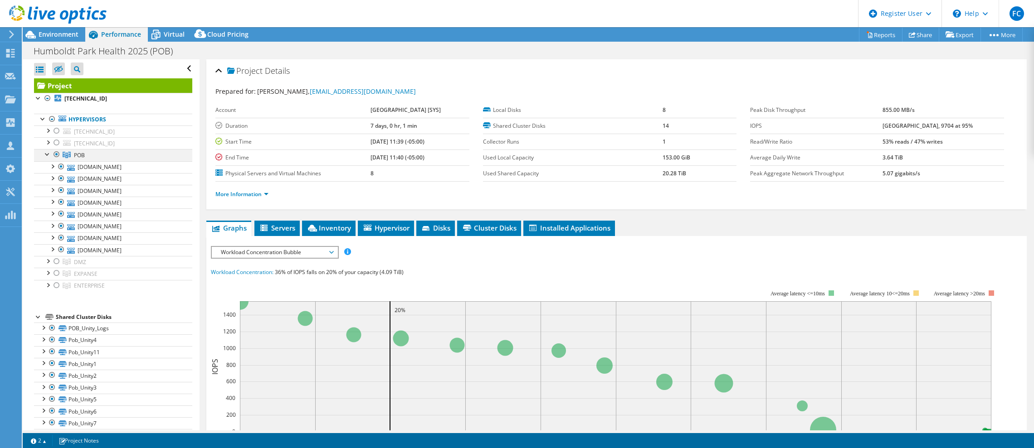
click at [49, 156] on div at bounding box center [47, 153] width 9 height 9
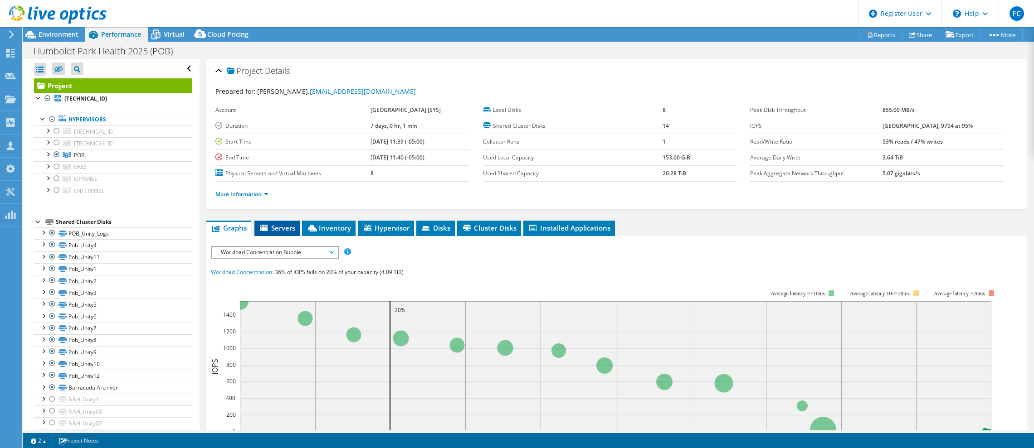
click at [286, 231] on span "Servers" at bounding box center [277, 227] width 36 height 9
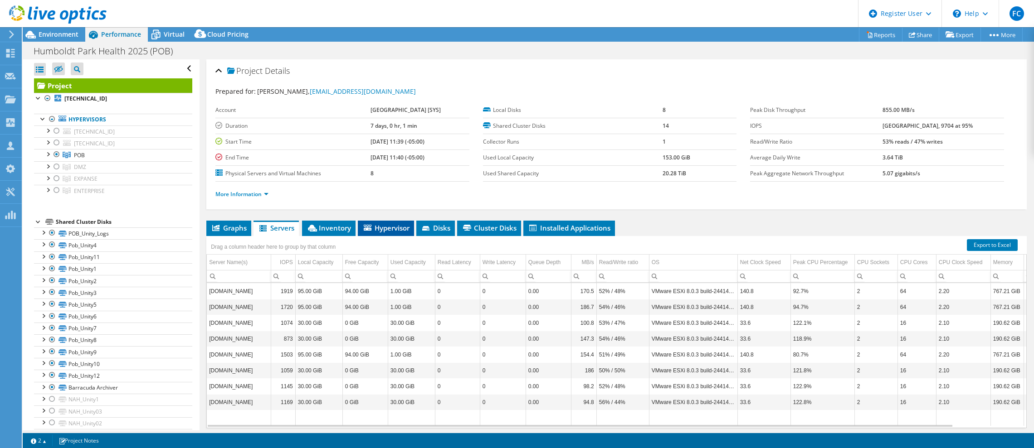
click at [385, 227] on span "Hypervisor" at bounding box center [385, 227] width 47 height 9
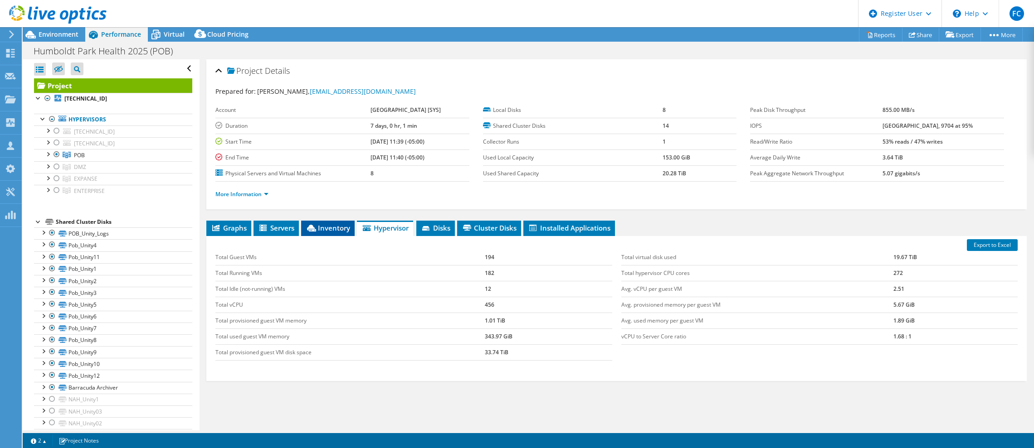
click at [322, 231] on span "Inventory" at bounding box center [328, 227] width 44 height 9
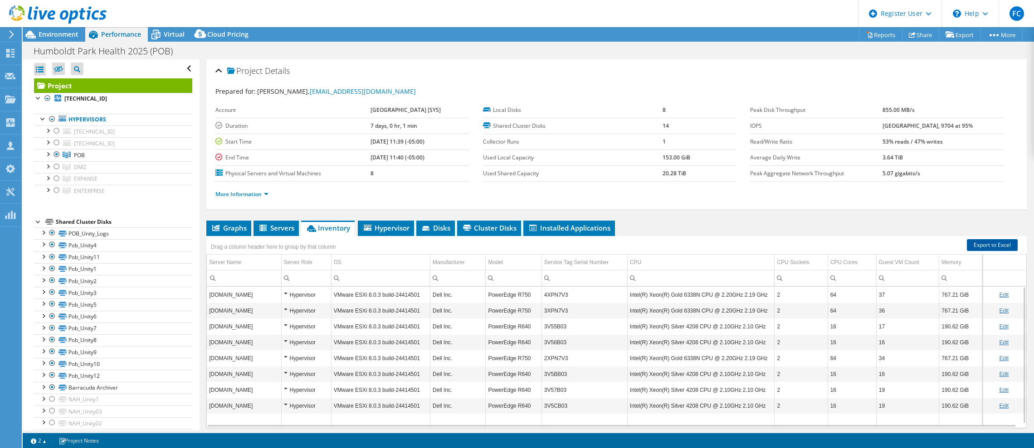
click at [978, 245] on link "Export to Excel" at bounding box center [992, 245] width 51 height 12
click at [60, 34] on span "Environment" at bounding box center [59, 34] width 40 height 9
